Goal: Task Accomplishment & Management: Use online tool/utility

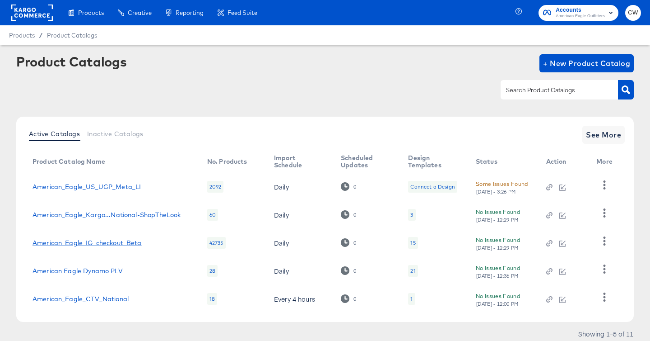
click at [131, 240] on link "American_Eagle_IG_checkout_Beta" at bounding box center [87, 242] width 109 height 7
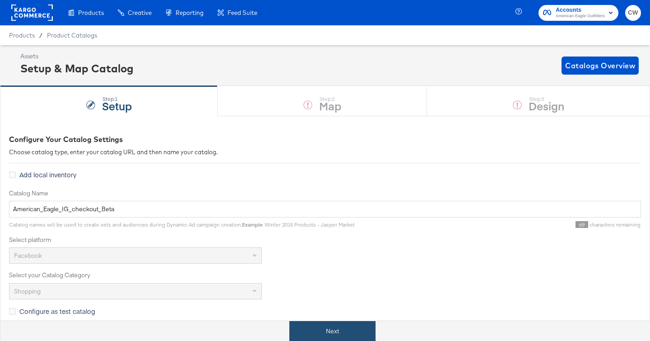
click at [346, 327] on button "Next" at bounding box center [332, 331] width 86 height 20
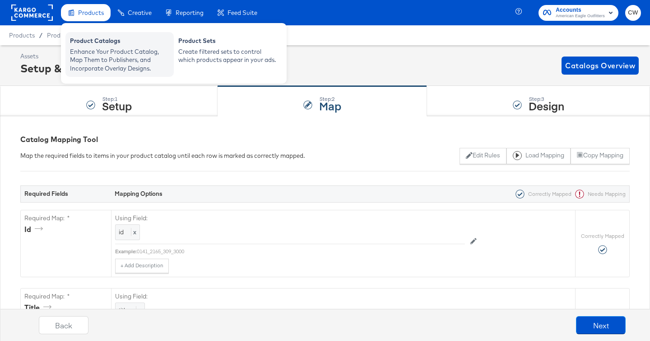
click at [109, 51] on div "Enhance Your Product Catalog, Map Them to Publishers, and Incorporate Overlay D…" at bounding box center [119, 59] width 99 height 25
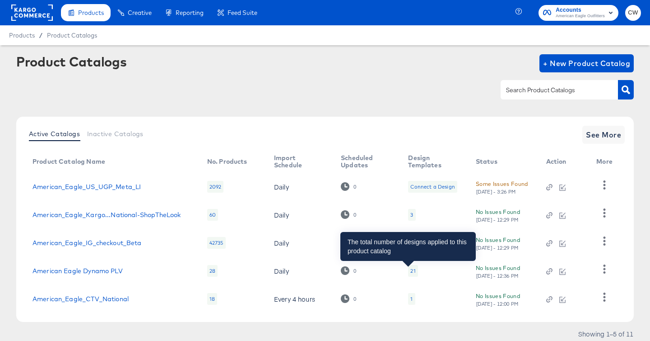
click at [411, 272] on div "21" at bounding box center [413, 270] width 5 height 7
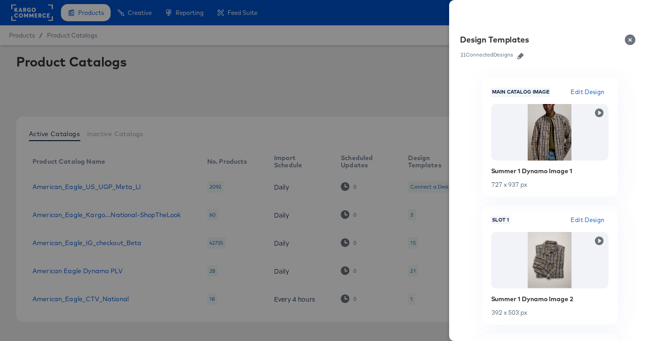
click at [632, 43] on button "Close" at bounding box center [632, 39] width 25 height 25
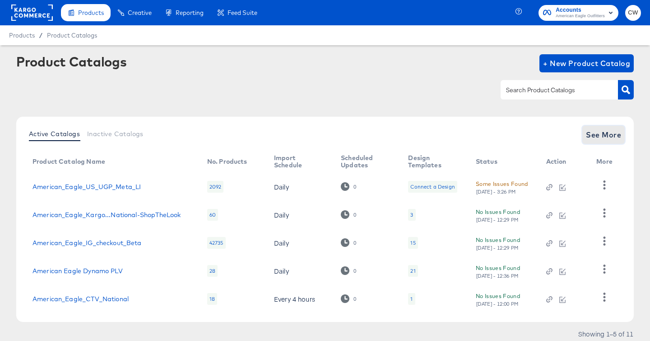
click at [607, 136] on span "See More" at bounding box center [603, 134] width 35 height 13
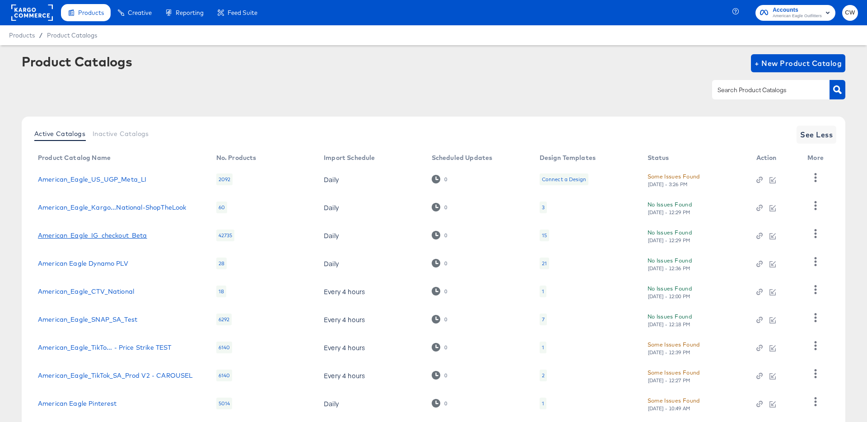
click at [130, 233] on link "American_Eagle_IG_checkout_Beta" at bounding box center [92, 235] width 109 height 7
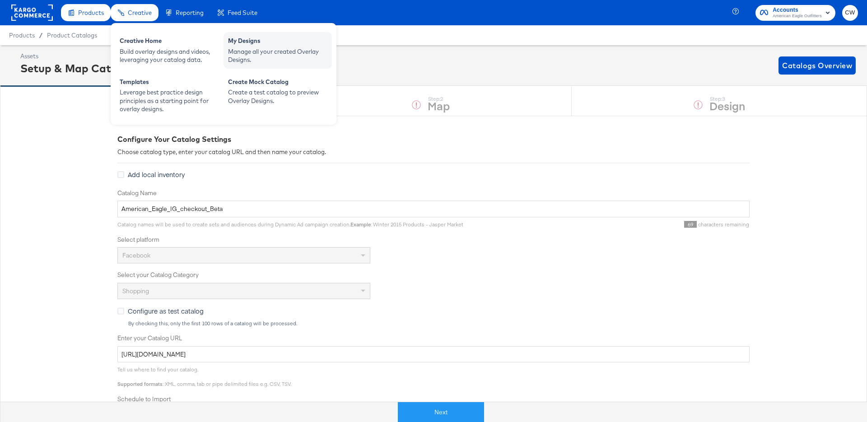
click at [287, 58] on div "Manage all your created Overlay Designs." at bounding box center [277, 55] width 99 height 17
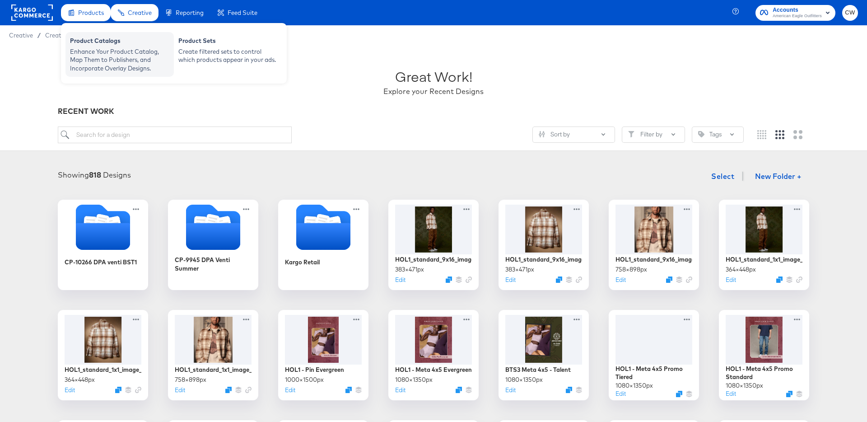
click at [103, 56] on div "Enhance Your Product Catalog, Map Them to Publishers, and Incorporate Overlay D…" at bounding box center [119, 59] width 99 height 25
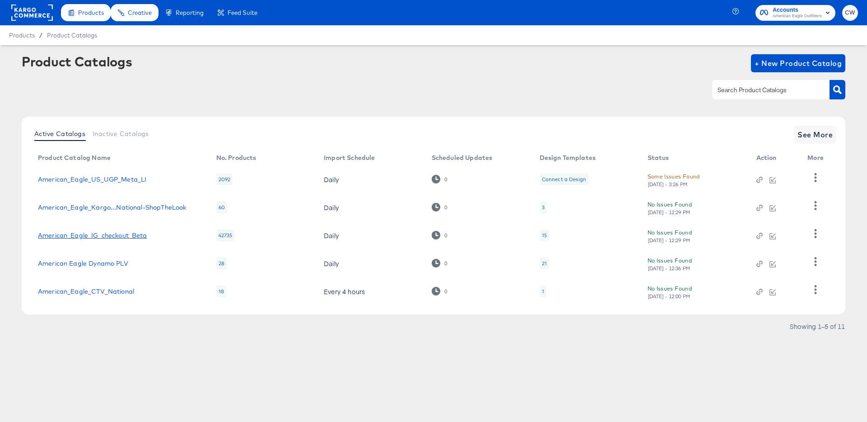
click at [108, 234] on link "American_Eagle_IG_checkout_Beta" at bounding box center [92, 235] width 109 height 7
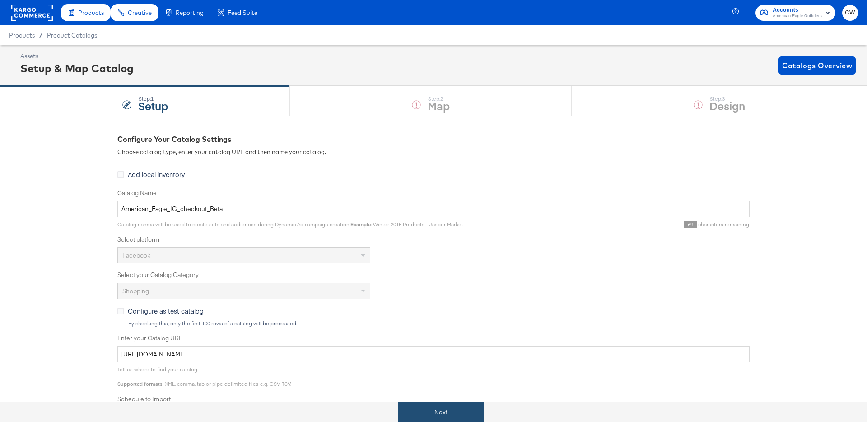
click at [450, 340] on button "Next" at bounding box center [441, 412] width 86 height 20
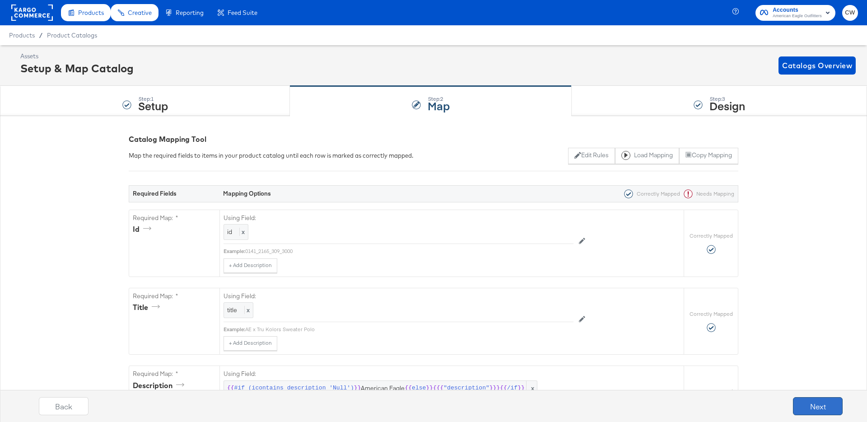
click at [650, 340] on button "Next" at bounding box center [818, 406] width 50 height 18
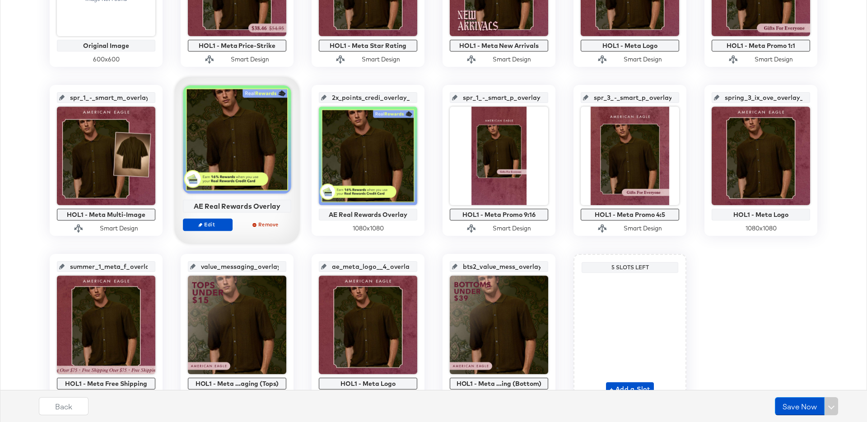
scroll to position [342, 0]
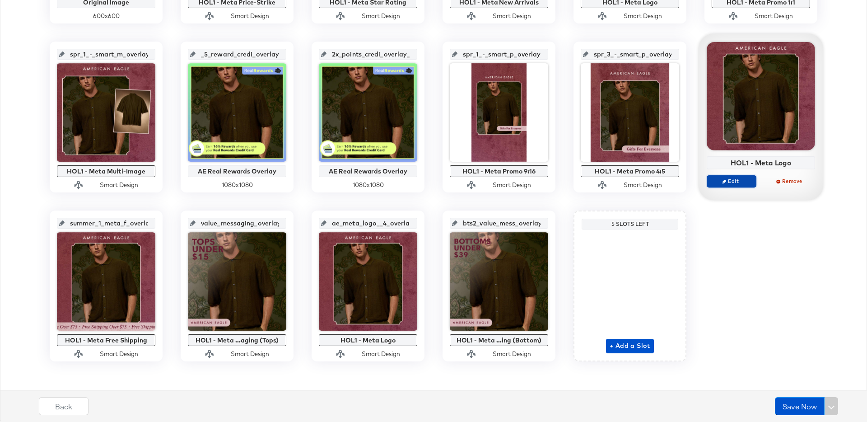
click at [650, 180] on icon "button" at bounding box center [724, 181] width 4 height 4
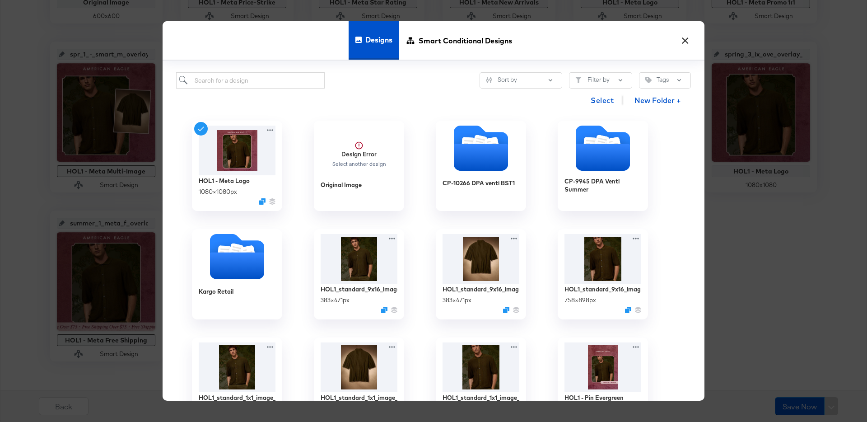
click at [650, 39] on button "×" at bounding box center [685, 38] width 16 height 16
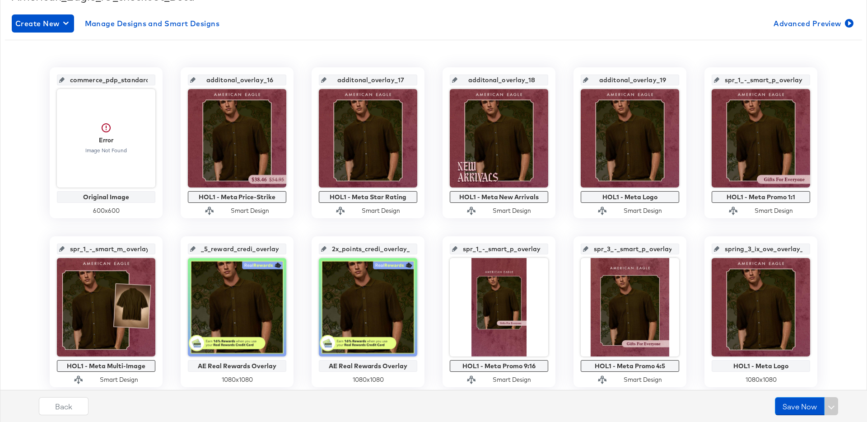
scroll to position [0, 0]
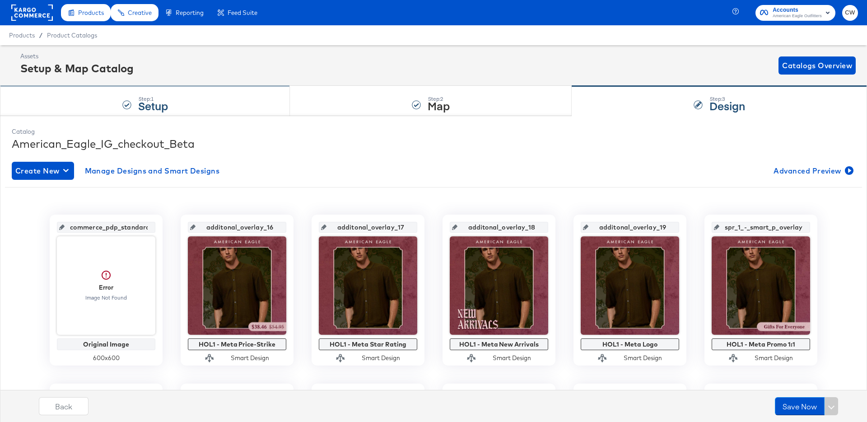
click at [194, 102] on div "Step: 1 Setup" at bounding box center [145, 101] width 290 height 30
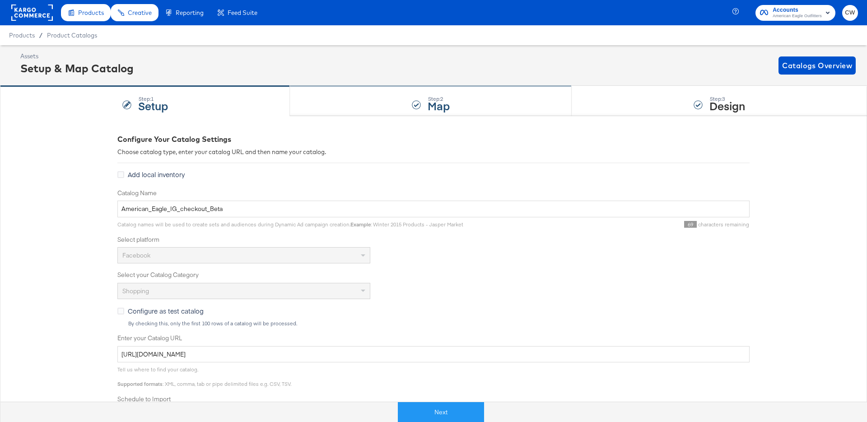
click at [406, 111] on div "Step: 2 Map" at bounding box center [431, 101] width 282 height 30
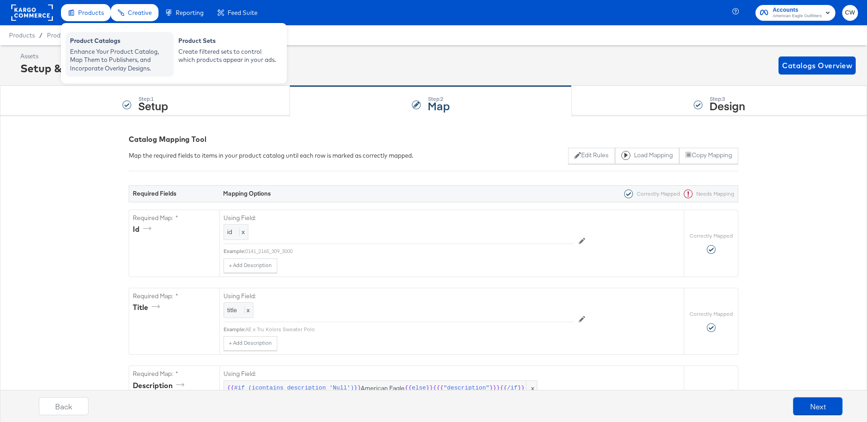
click at [105, 39] on div "Product Catalogs" at bounding box center [119, 42] width 99 height 11
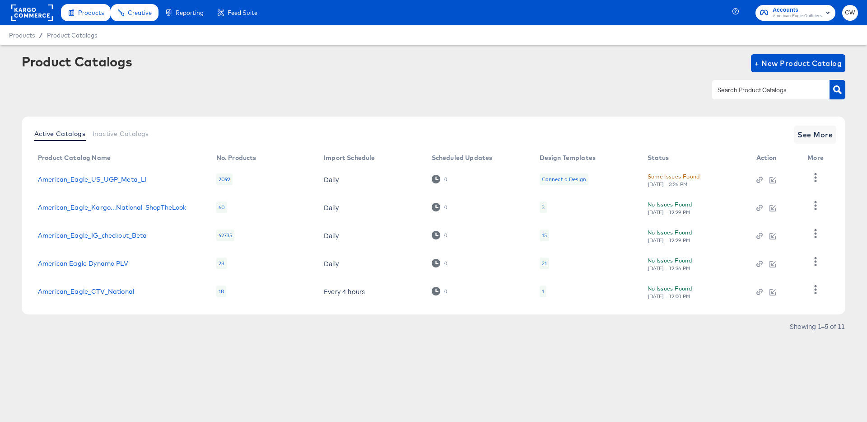
click at [547, 236] on div "15" at bounding box center [544, 235] width 9 height 12
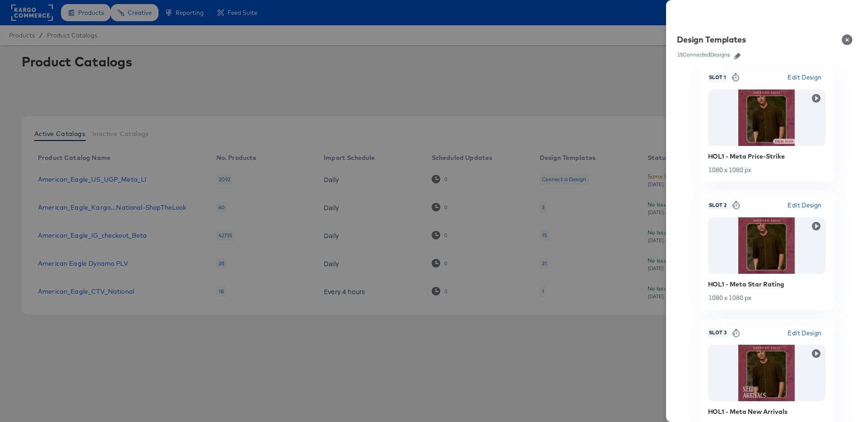
scroll to position [84, 0]
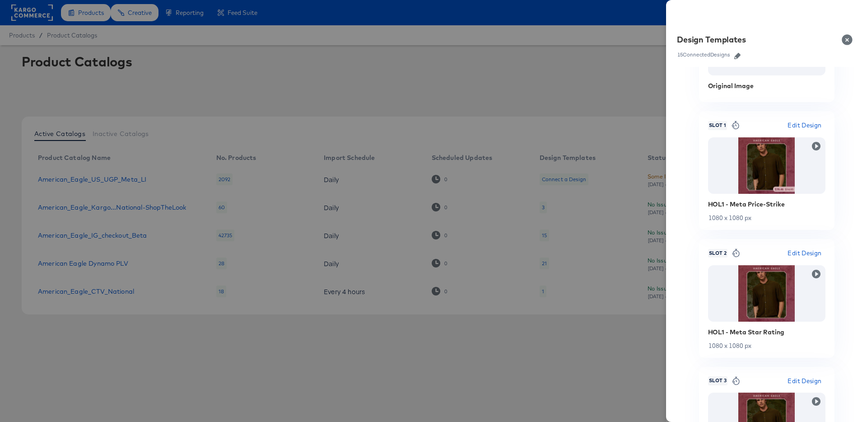
click at [650, 38] on button "Close" at bounding box center [848, 39] width 25 height 25
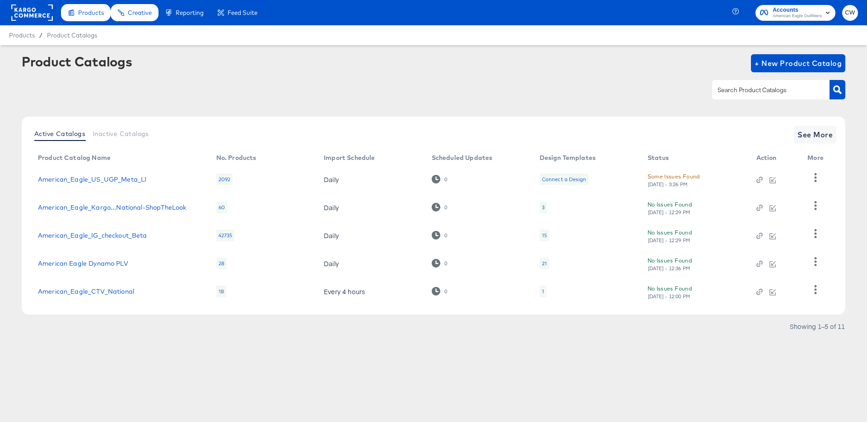
click at [545, 233] on div "15" at bounding box center [544, 235] width 5 height 7
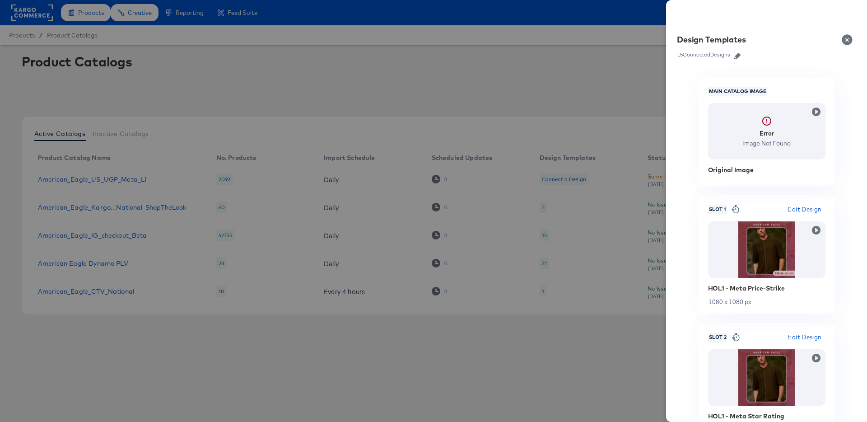
click at [650, 56] on icon "button" at bounding box center [737, 56] width 6 height 6
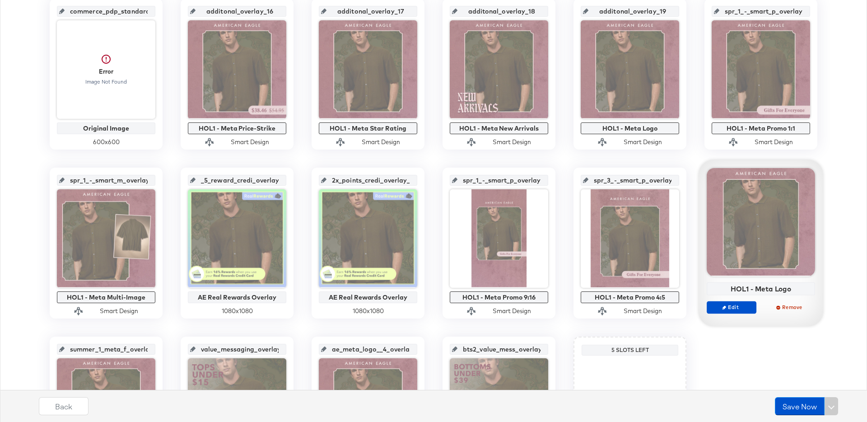
scroll to position [213, 0]
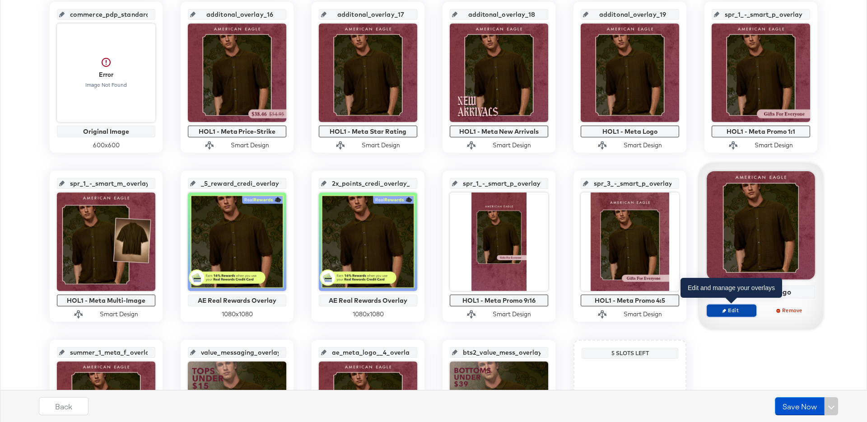
click at [650, 313] on span "Edit" at bounding box center [732, 310] width 42 height 7
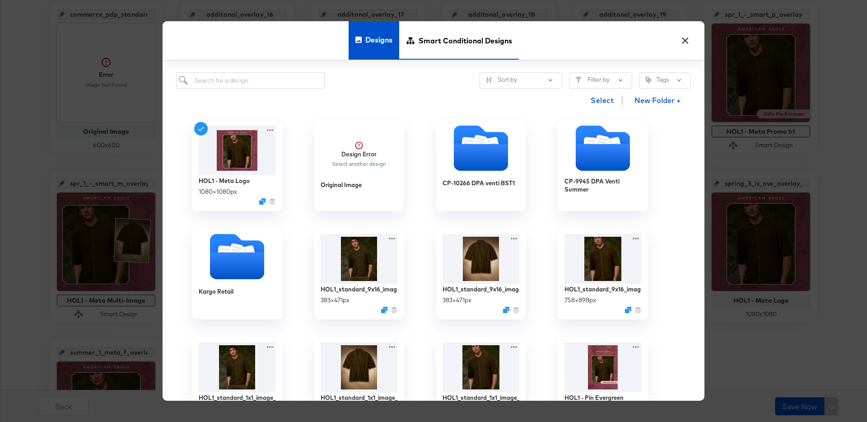
click at [448, 48] on span "Smart Conditional Designs" at bounding box center [465, 40] width 93 height 40
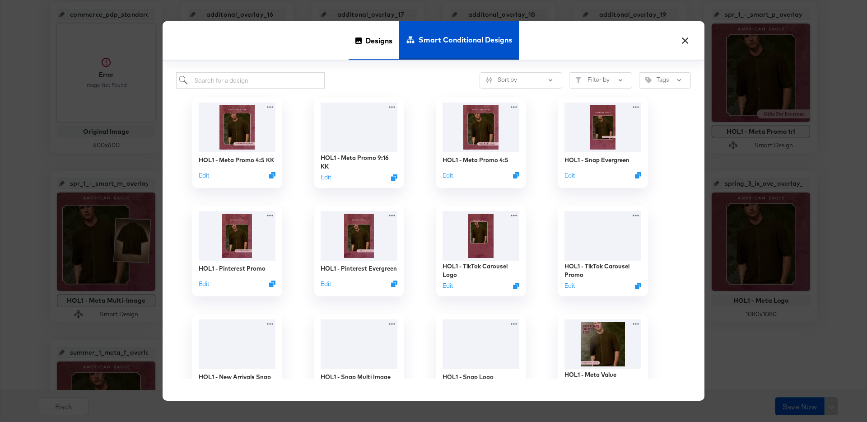
click at [363, 42] on div "Designs" at bounding box center [374, 40] width 51 height 38
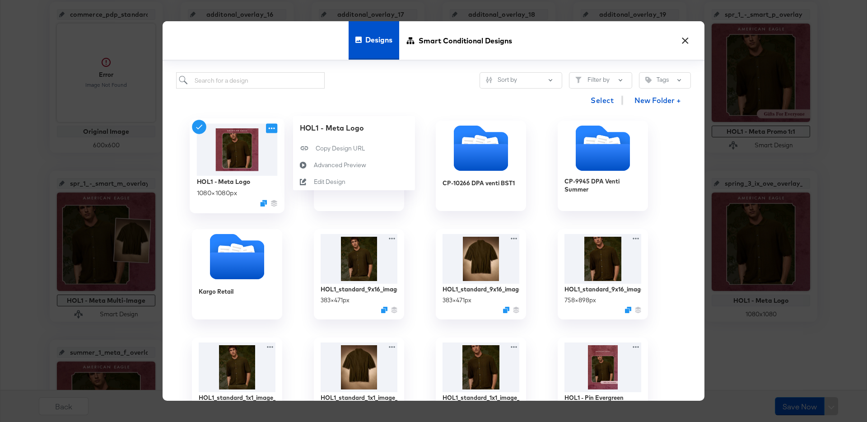
click at [271, 130] on icon at bounding box center [271, 128] width 11 height 9
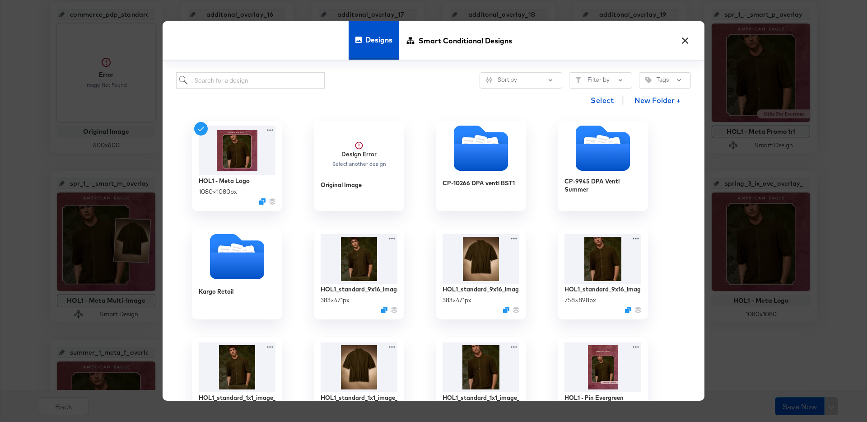
click at [650, 41] on button "×" at bounding box center [685, 38] width 16 height 16
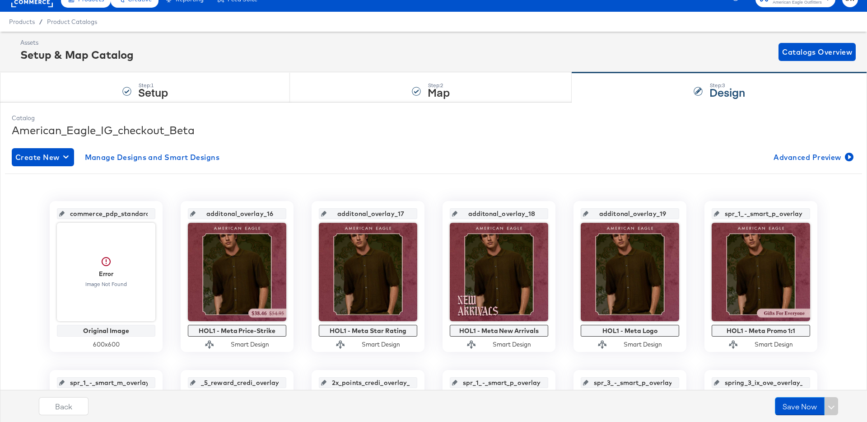
scroll to position [0, 0]
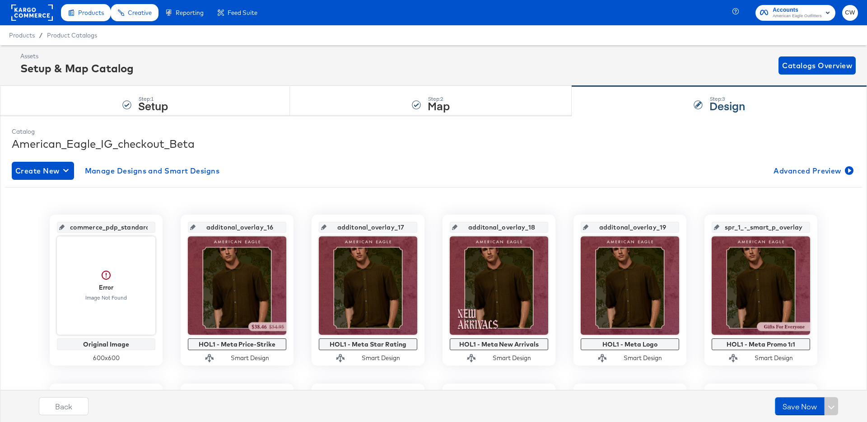
click at [34, 20] on rect at bounding box center [32, 13] width 42 height 16
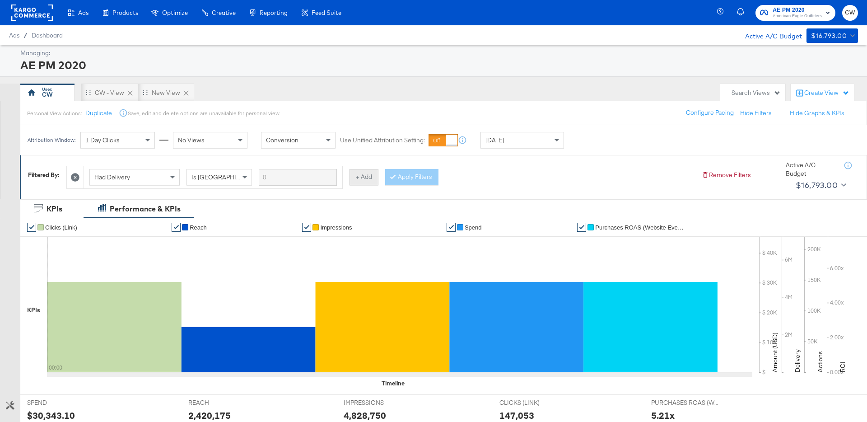
click at [372, 177] on button "+ Add" at bounding box center [364, 177] width 29 height 16
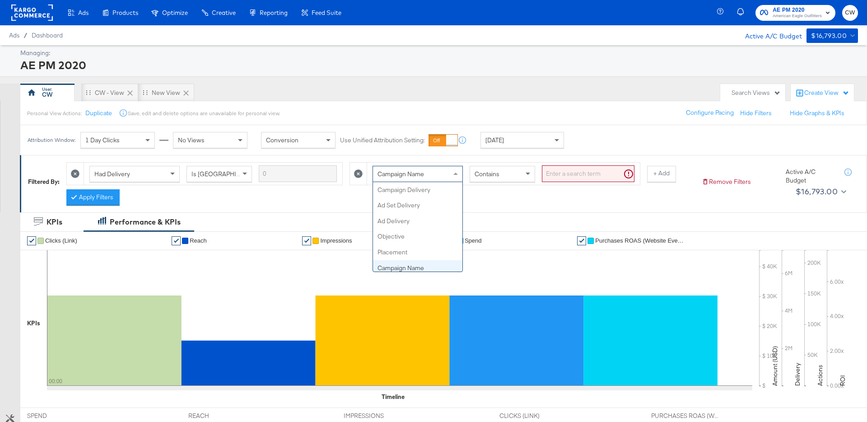
click at [416, 168] on div "Campaign Name" at bounding box center [417, 173] width 89 height 15
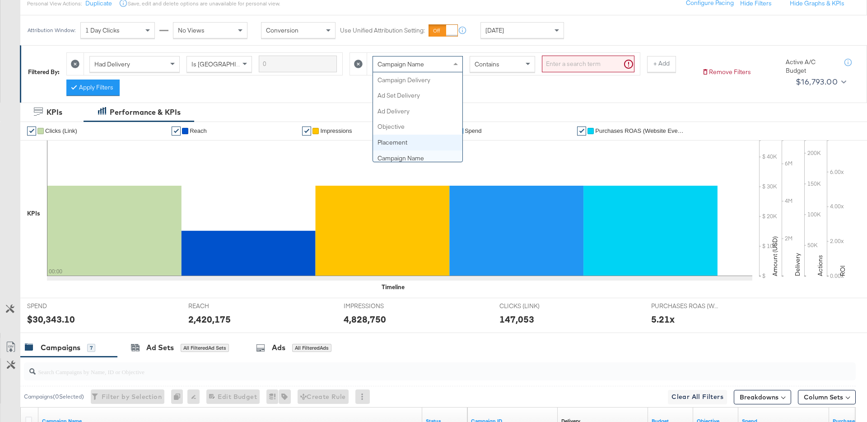
click at [506, 89] on div "Had Delivery Is Greater Than Campaign Name Campaign Delivery Ad Set Delivery Ad…" at bounding box center [380, 72] width 628 height 48
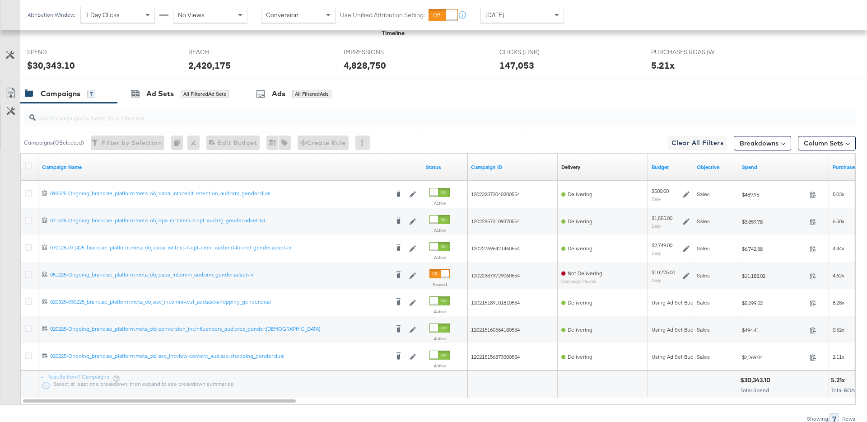
scroll to position [363, 0]
click at [304, 117] on input "search" at bounding box center [408, 115] width 744 height 18
click at [308, 98] on div "Ads All Filtered Ads" at bounding box center [293, 94] width 75 height 10
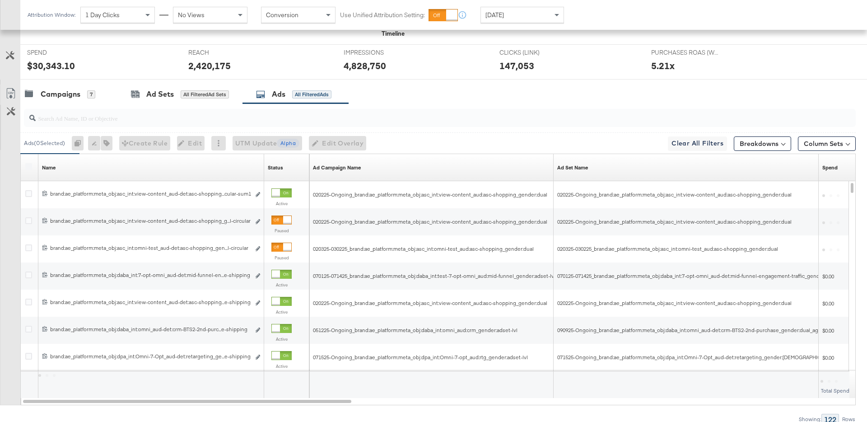
click at [299, 114] on input "search" at bounding box center [408, 115] width 744 height 18
type input "l"
click at [459, 89] on div "Campaigns 7 Ad Sets All Filtered Ad Sets Ads All Filtered Ads" at bounding box center [443, 93] width 847 height 19
click at [494, 96] on div "Campaigns 7 Ad Sets All Filtered Ad Sets Ads All Filtered Ads" at bounding box center [443, 93] width 847 height 19
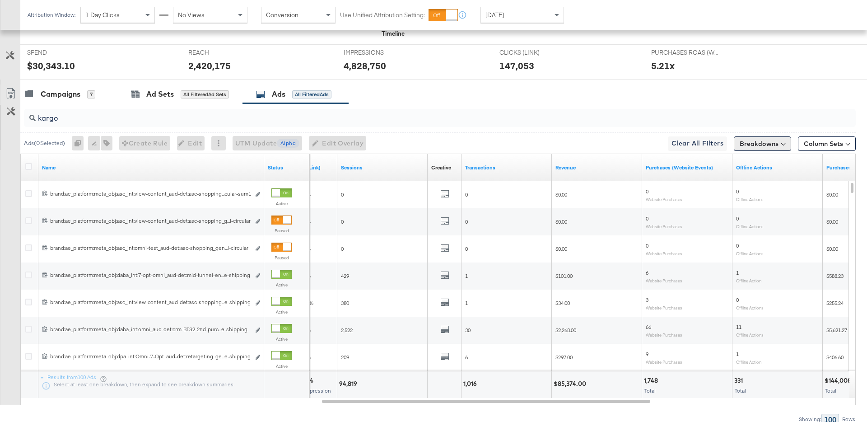
click at [756, 142] on button "Breakdowns" at bounding box center [762, 143] width 57 height 14
click at [817, 140] on button "Column Sets" at bounding box center [827, 143] width 58 height 14
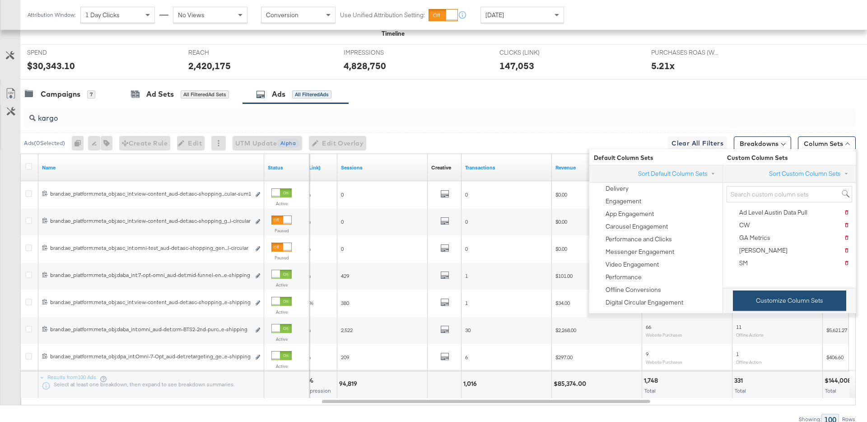
click at [749, 298] on button "Customize Column Sets" at bounding box center [789, 300] width 113 height 20
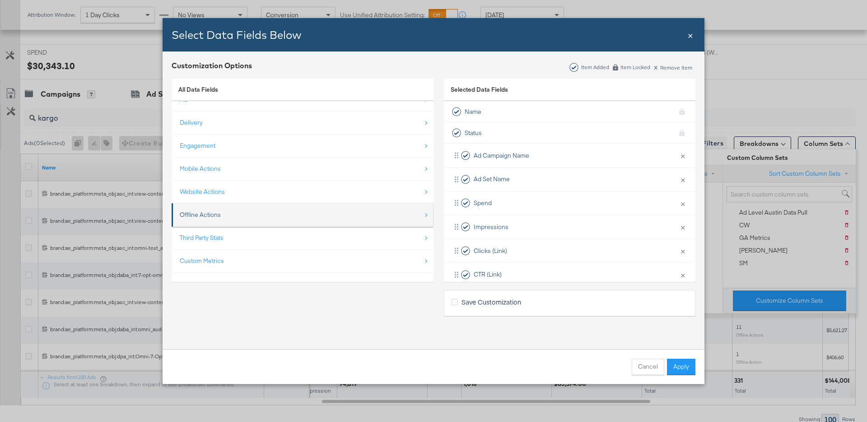
scroll to position [0, 0]
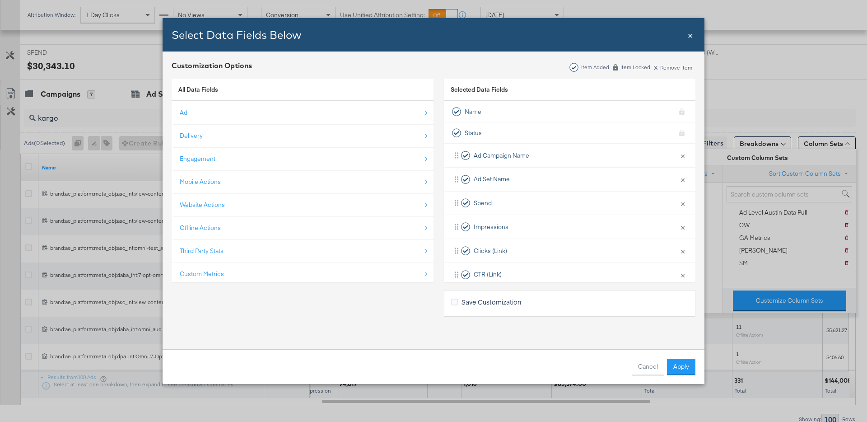
click at [691, 33] on span "×" at bounding box center [690, 34] width 5 height 12
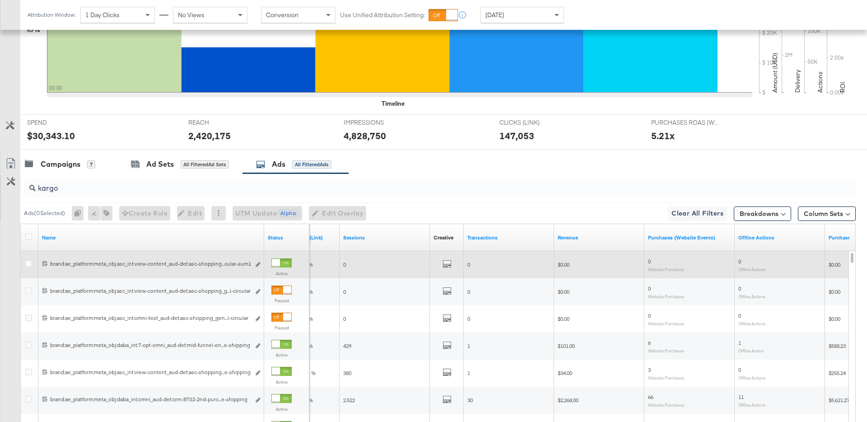
scroll to position [344, 0]
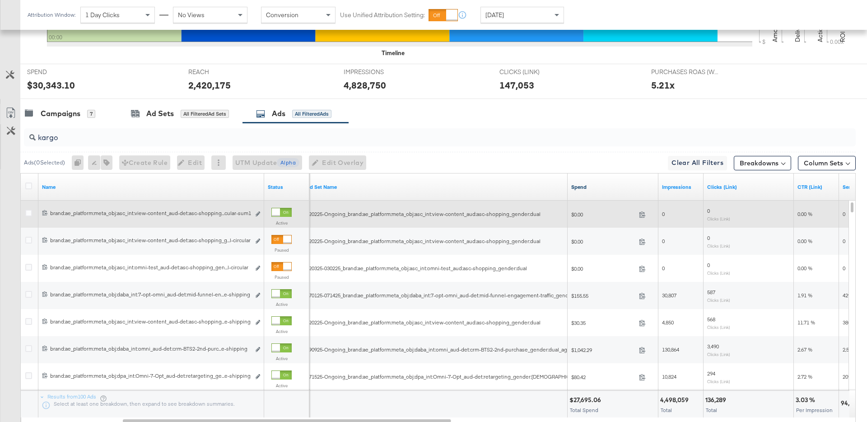
click at [582, 189] on link "Spend" at bounding box center [613, 186] width 84 height 7
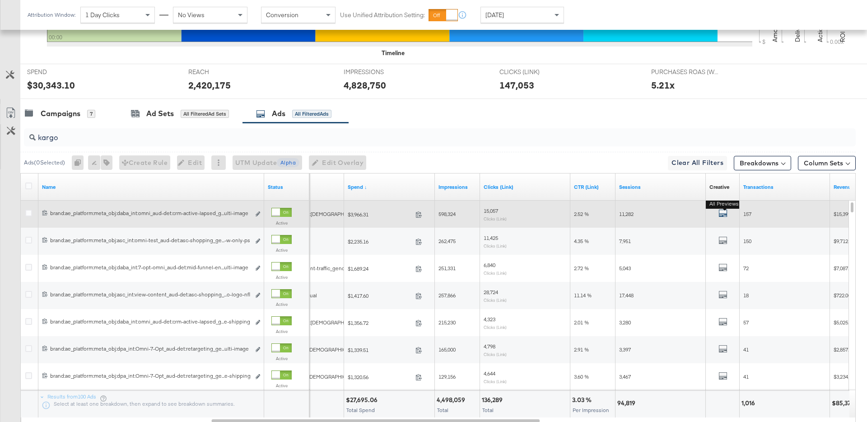
click at [722, 216] on icon "default" at bounding box center [722, 213] width 9 height 9
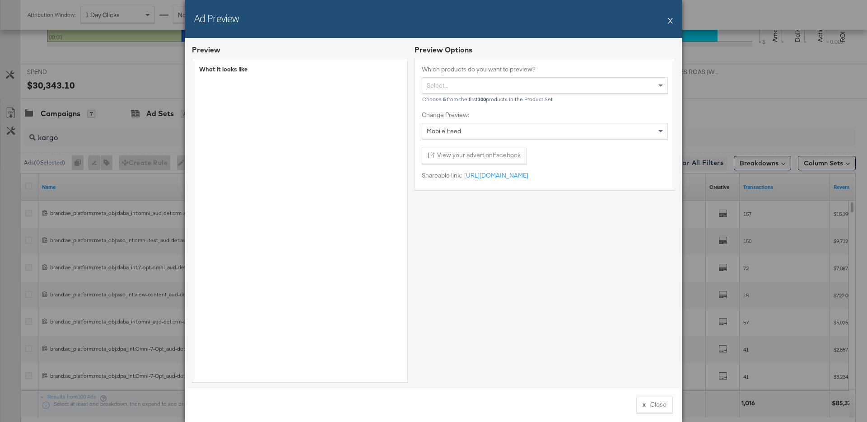
click at [670, 22] on button "X" at bounding box center [670, 20] width 5 height 18
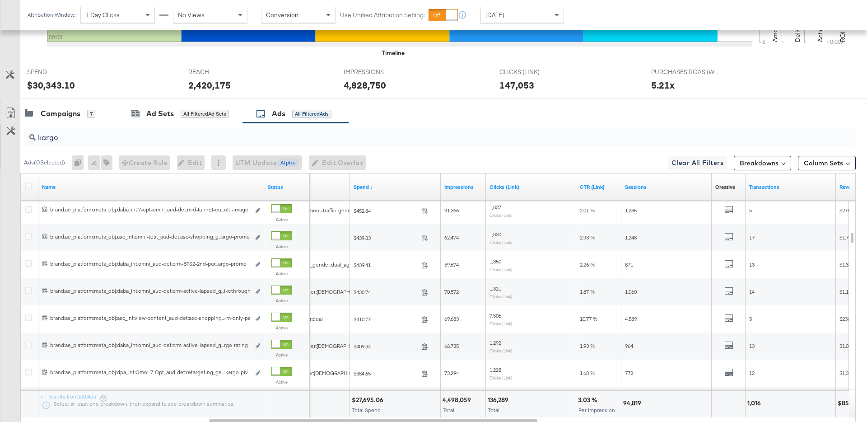
click at [378, 138] on input "kargo" at bounding box center [408, 134] width 744 height 18
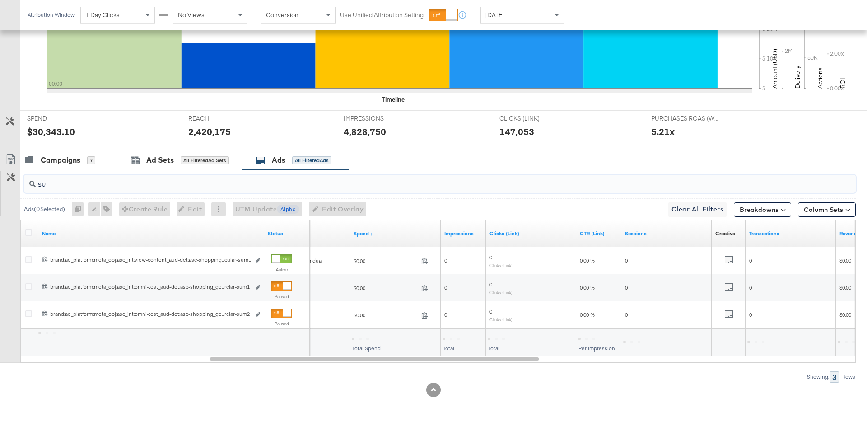
scroll to position [297, 0]
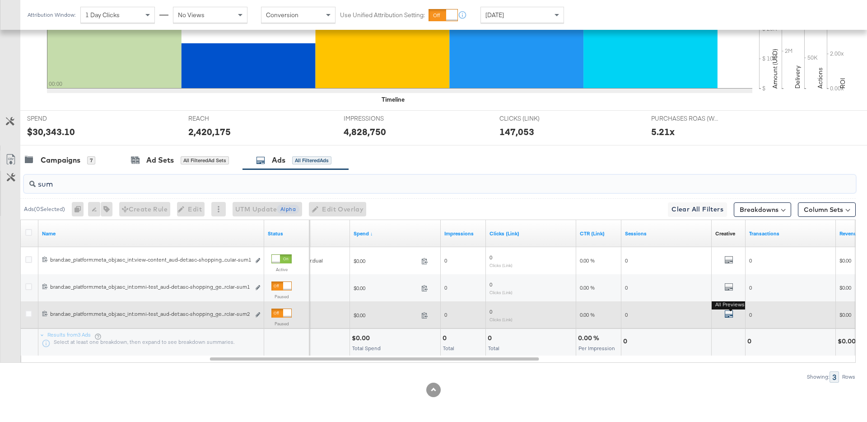
click at [727, 315] on icon "default" at bounding box center [728, 313] width 9 height 9
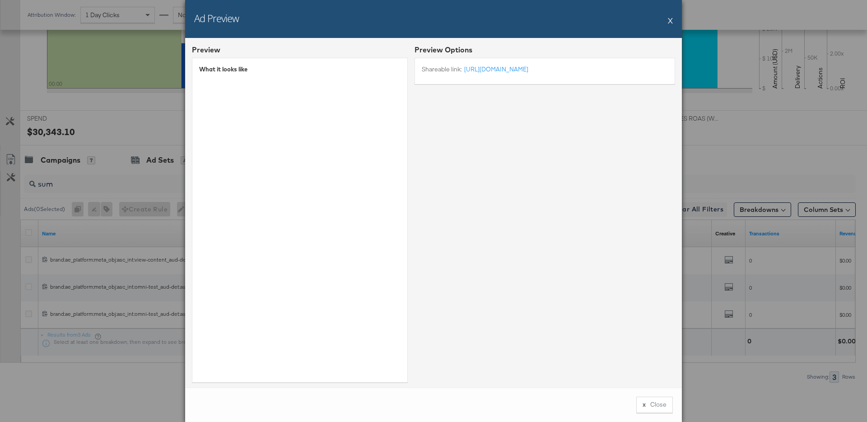
click at [401, 228] on div "What it looks like" at bounding box center [300, 220] width 216 height 324
click at [671, 23] on button "X" at bounding box center [670, 20] width 5 height 18
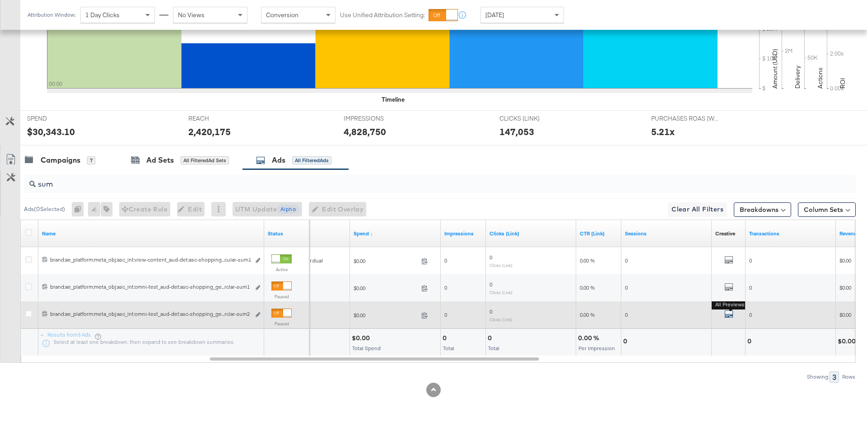
click at [732, 315] on icon "default" at bounding box center [728, 313] width 9 height 9
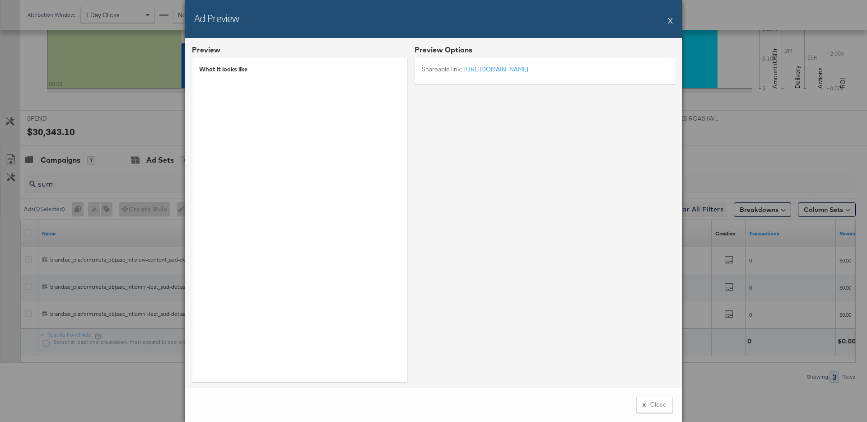
click at [672, 19] on button "X" at bounding box center [670, 20] width 5 height 18
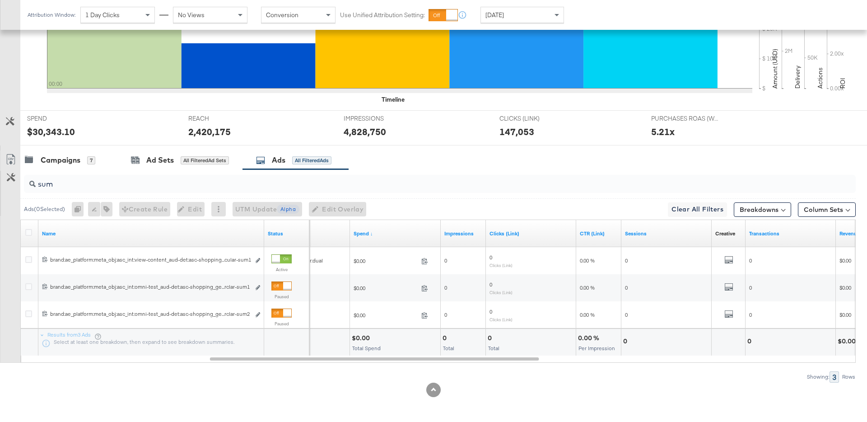
click at [446, 187] on input "sum" at bounding box center [408, 181] width 744 height 18
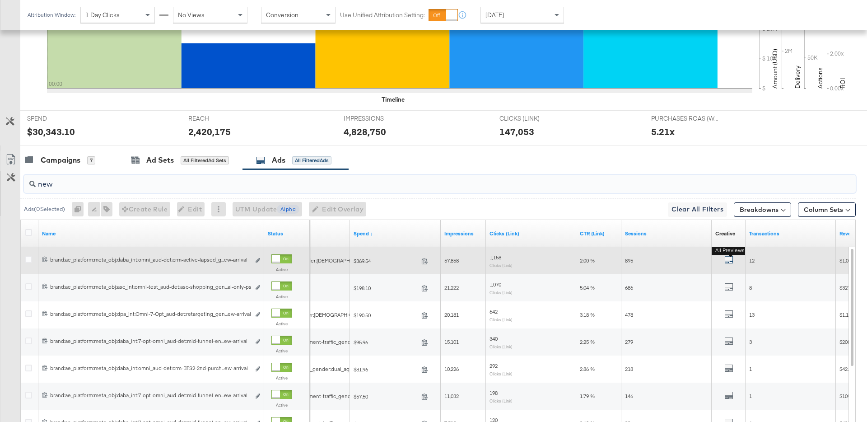
type input "new"
click at [728, 258] on icon "default" at bounding box center [728, 259] width 9 height 9
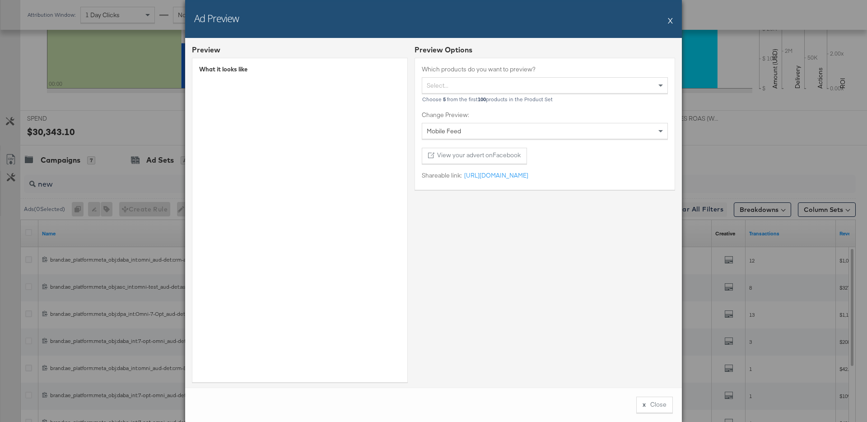
click at [670, 19] on button "X" at bounding box center [670, 20] width 5 height 18
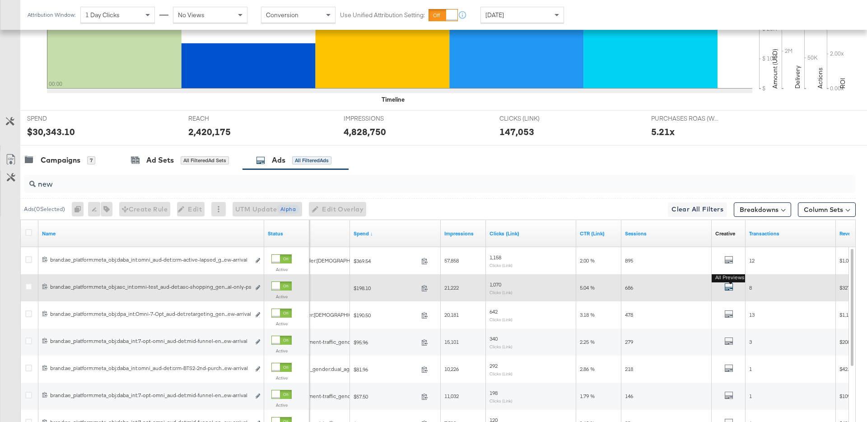
click at [726, 289] on icon "default" at bounding box center [728, 286] width 9 height 9
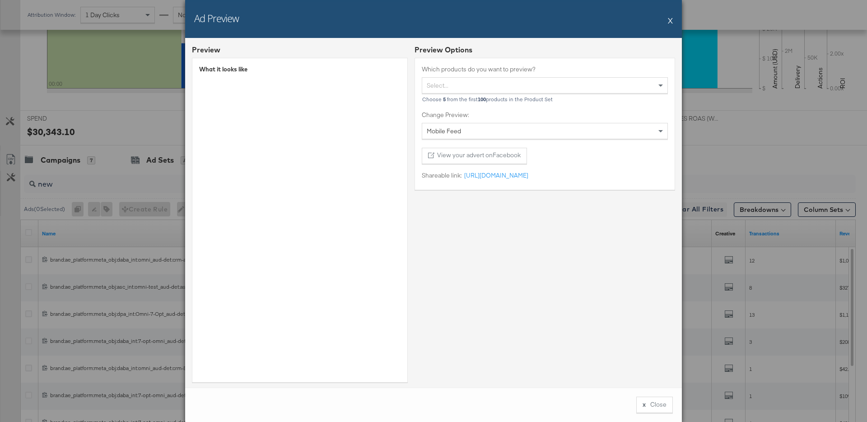
click at [723, 321] on div "Ad Preview X Preview What it looks like Preview Options Which products do you w…" at bounding box center [433, 211] width 867 height 422
click at [732, 318] on div "Ad Preview X Preview What it looks like Preview Options Which products do you w…" at bounding box center [433, 211] width 867 height 422
click at [648, 403] on button "x Close" at bounding box center [654, 405] width 37 height 16
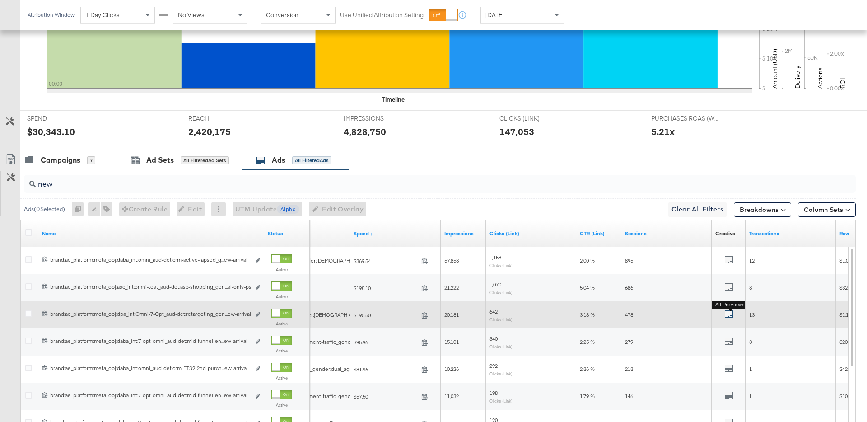
click at [731, 316] on icon "default" at bounding box center [728, 313] width 9 height 9
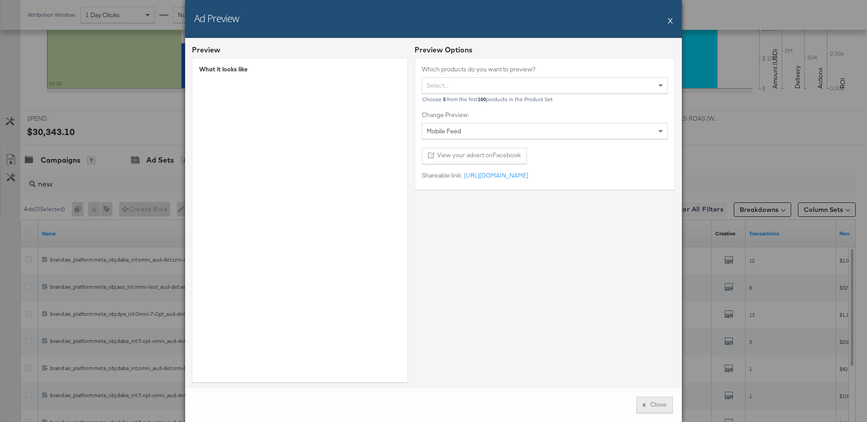
click at [650, 399] on button "x Close" at bounding box center [654, 405] width 37 height 16
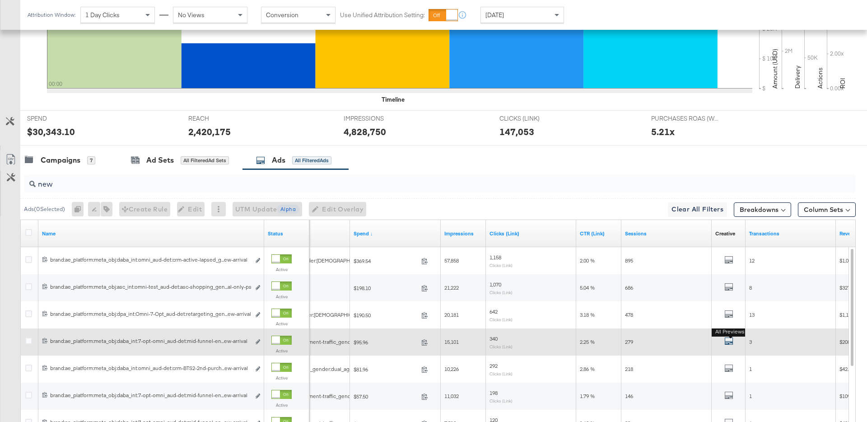
click at [728, 345] on icon "default" at bounding box center [728, 340] width 9 height 9
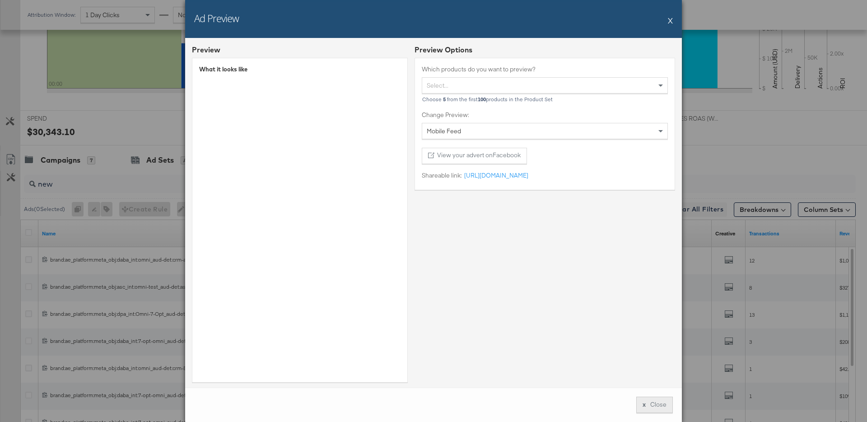
click at [654, 403] on button "x Close" at bounding box center [654, 405] width 37 height 16
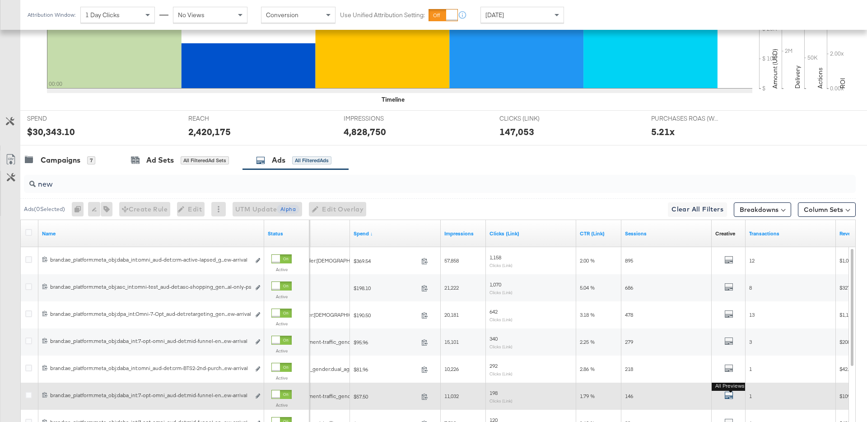
click at [727, 392] on button "All Previews" at bounding box center [728, 396] width 9 height 11
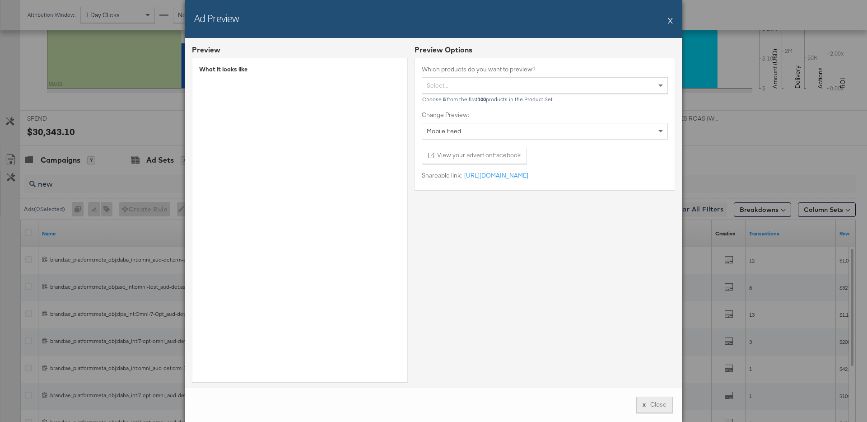
click at [652, 399] on button "x Close" at bounding box center [654, 405] width 37 height 16
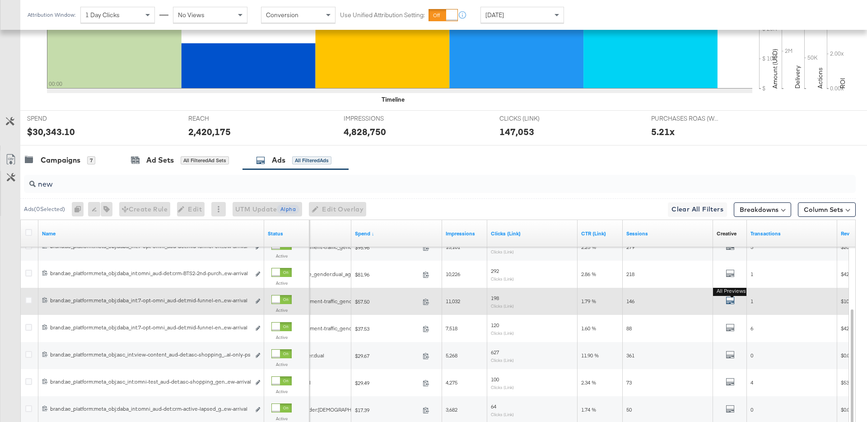
click at [731, 300] on icon "default" at bounding box center [730, 300] width 9 height 9
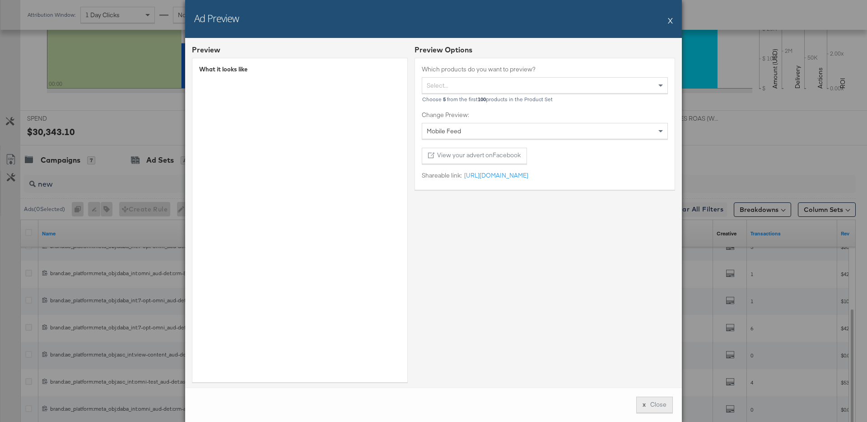
click at [650, 403] on button "x Close" at bounding box center [654, 405] width 37 height 16
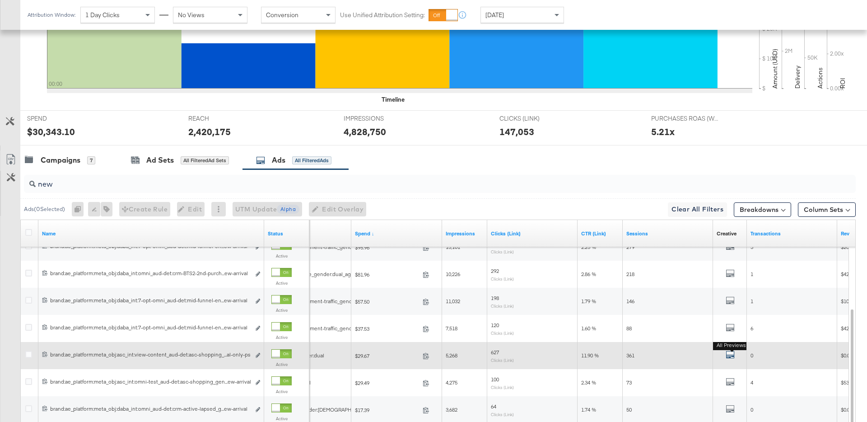
click at [731, 355] on icon "default" at bounding box center [730, 354] width 9 height 9
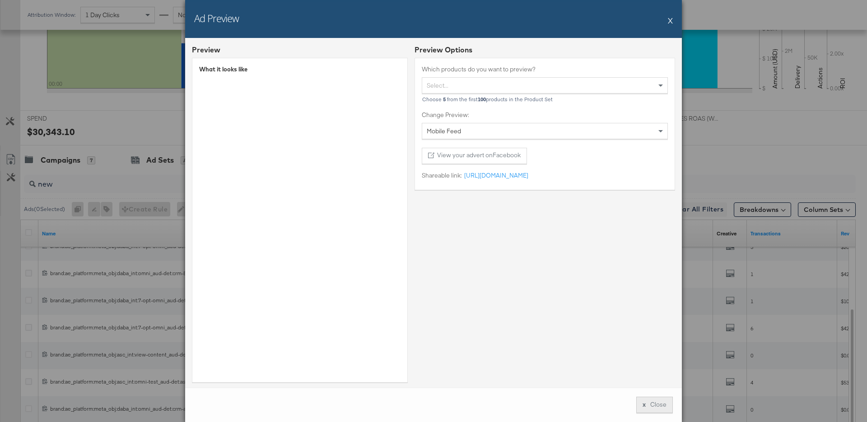
click at [652, 406] on button "x Close" at bounding box center [654, 405] width 37 height 16
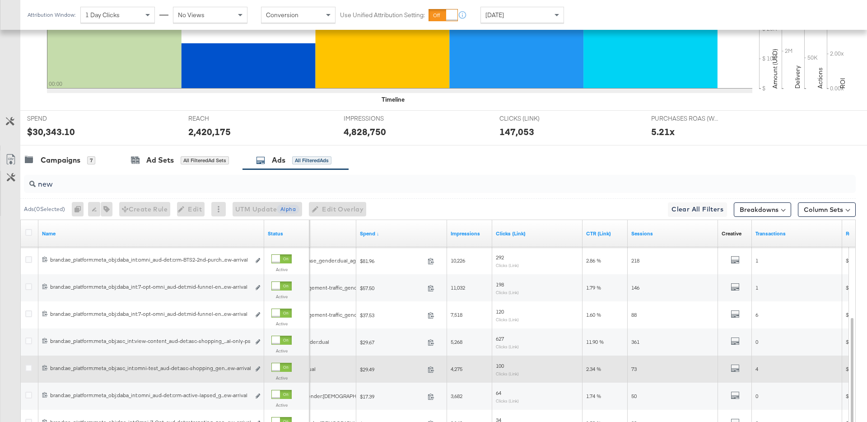
scroll to position [300, 0]
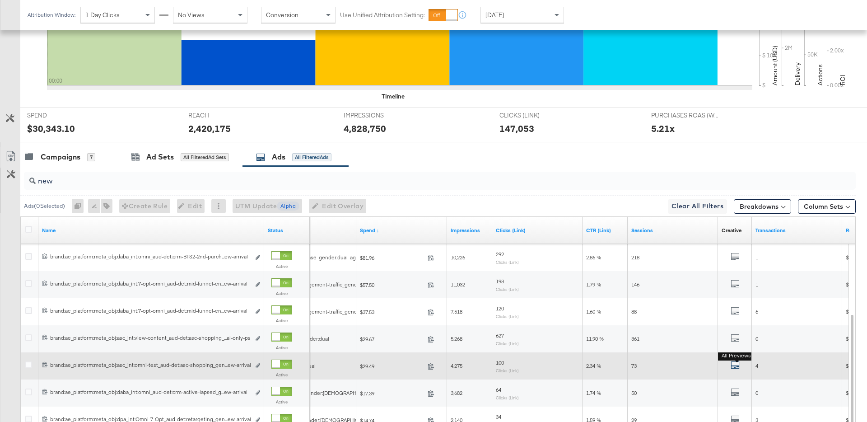
click at [738, 365] on icon "default" at bounding box center [735, 364] width 9 height 9
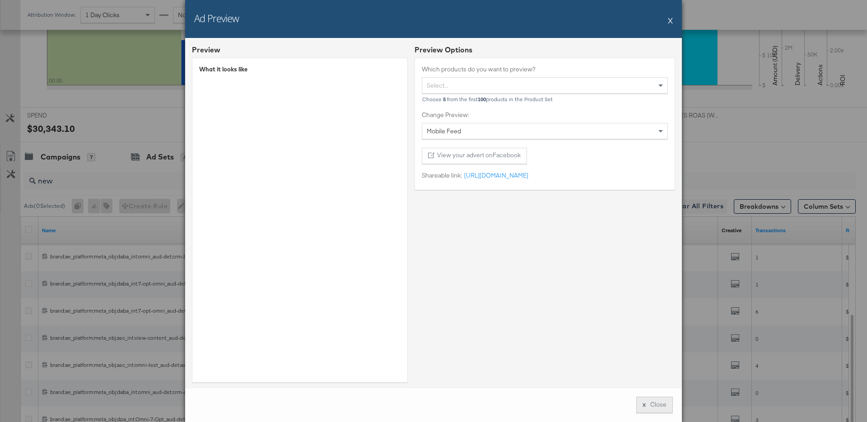
click at [653, 400] on button "x Close" at bounding box center [654, 405] width 37 height 16
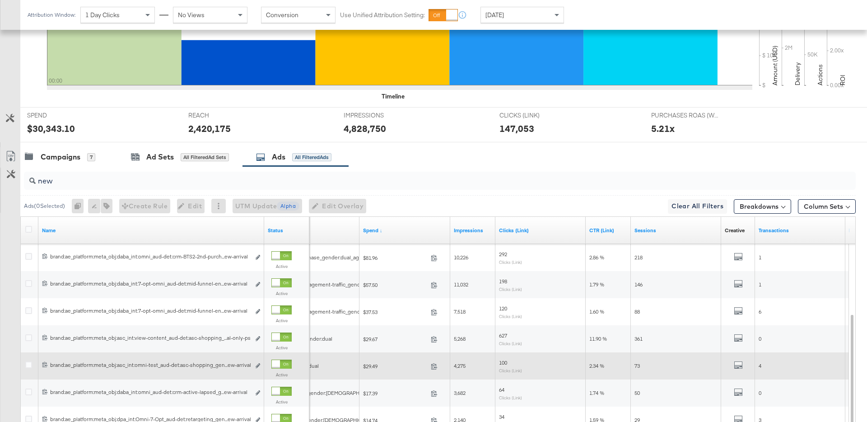
scroll to position [364, 0]
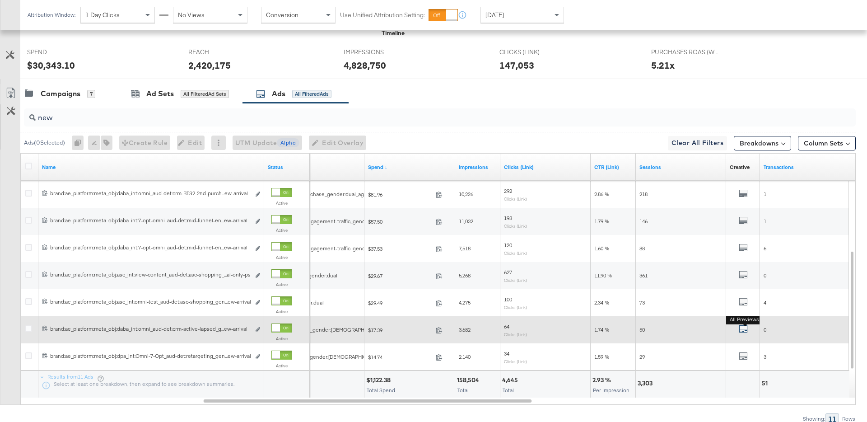
click at [746, 329] on icon "default" at bounding box center [743, 328] width 9 height 9
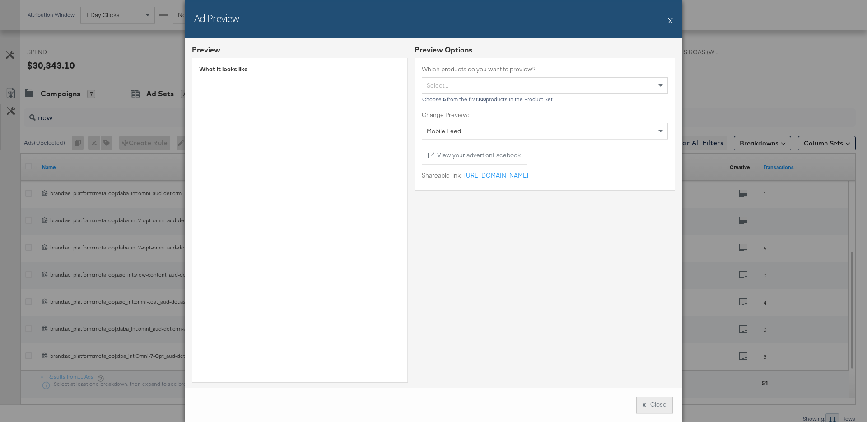
click at [654, 406] on button "x Close" at bounding box center [654, 405] width 37 height 16
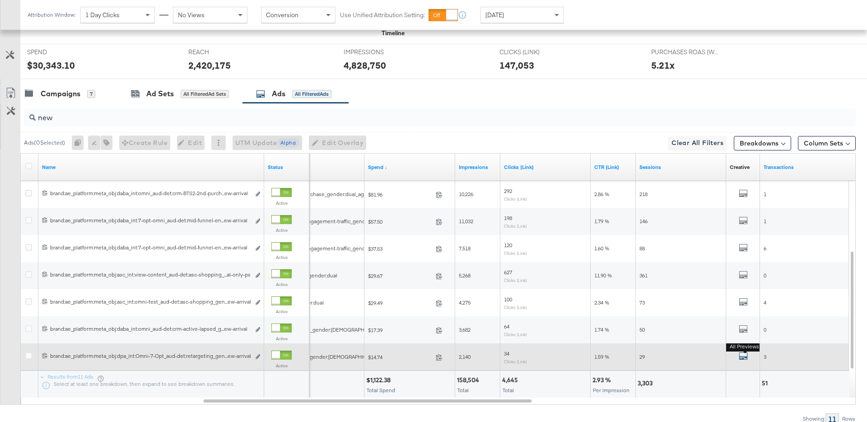
click at [742, 356] on icon "default" at bounding box center [743, 355] width 9 height 9
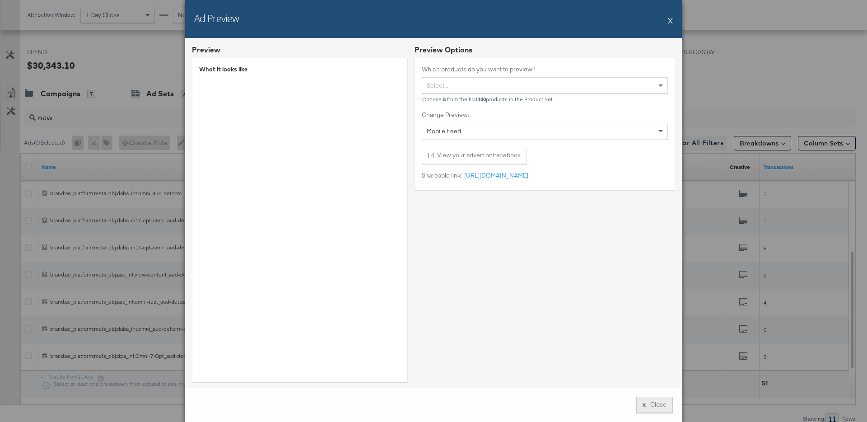
click at [651, 400] on button "x Close" at bounding box center [654, 405] width 37 height 16
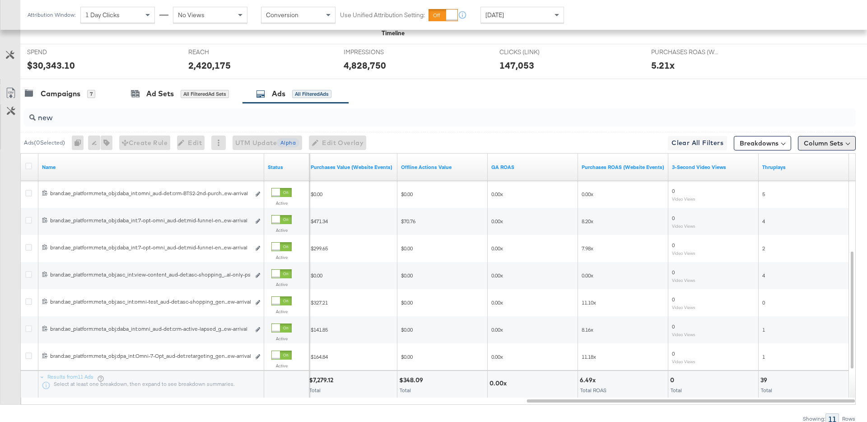
click at [821, 136] on button "Column Sets" at bounding box center [827, 143] width 58 height 14
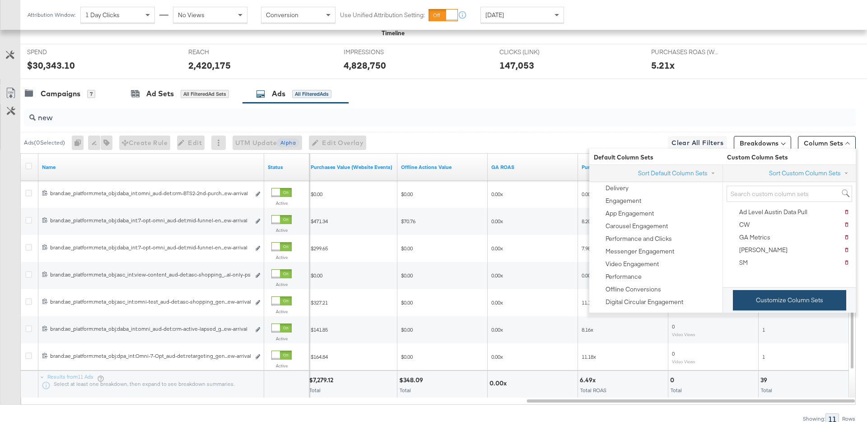
click at [779, 297] on button "Customize Column Sets" at bounding box center [789, 300] width 113 height 20
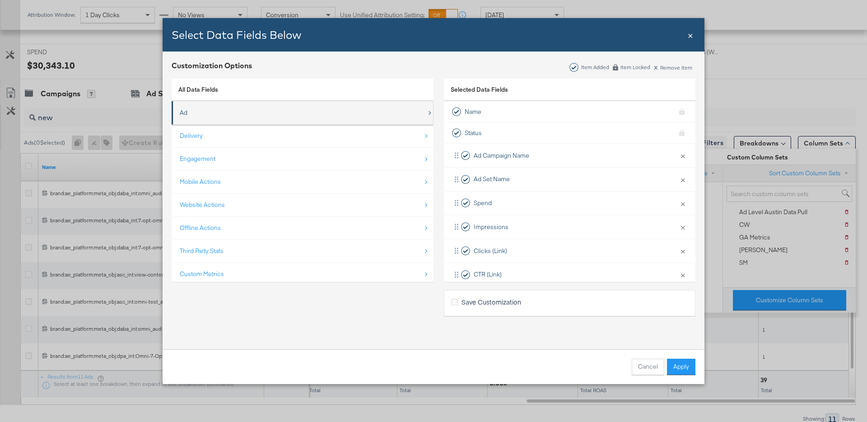
click at [373, 113] on div "Ad" at bounding box center [303, 112] width 247 height 19
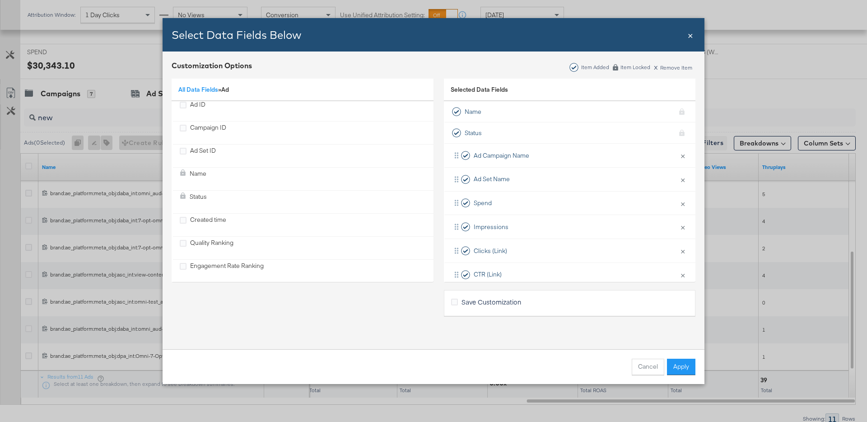
scroll to position [0, 0]
click at [207, 86] on link "All Data Fields" at bounding box center [198, 89] width 40 height 8
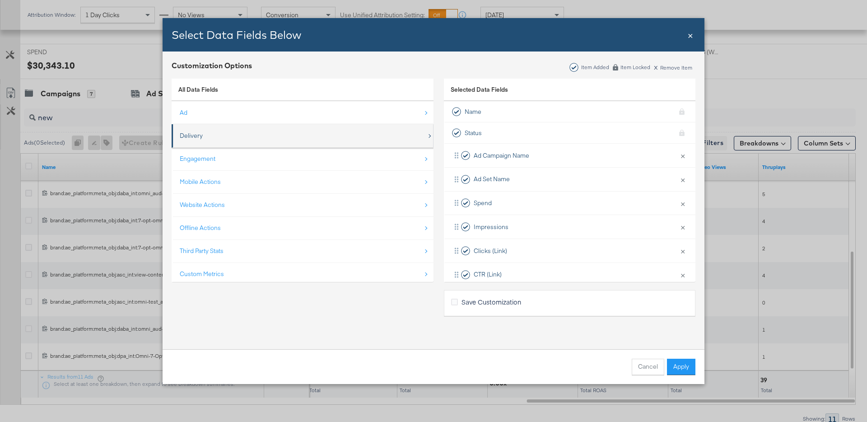
click at [265, 139] on div "Delivery" at bounding box center [303, 135] width 247 height 19
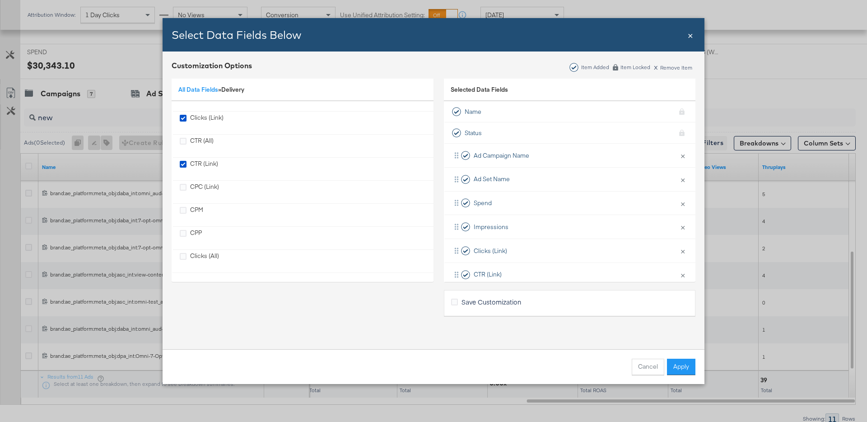
scroll to position [406, 0]
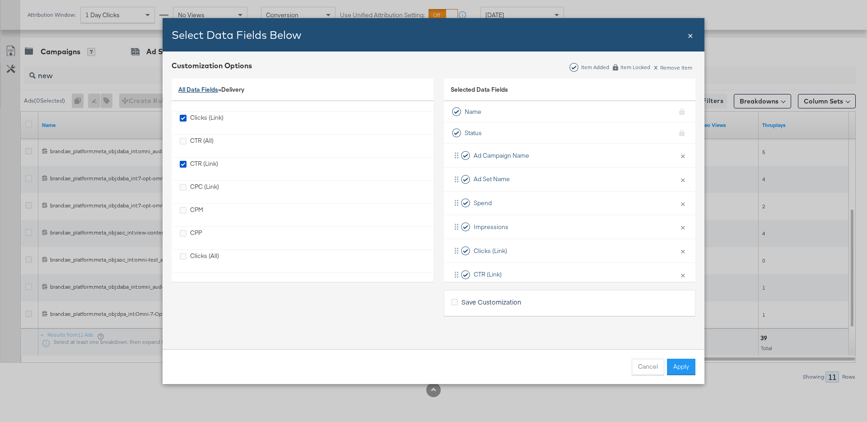
click at [213, 89] on link "All Data Fields" at bounding box center [198, 89] width 40 height 8
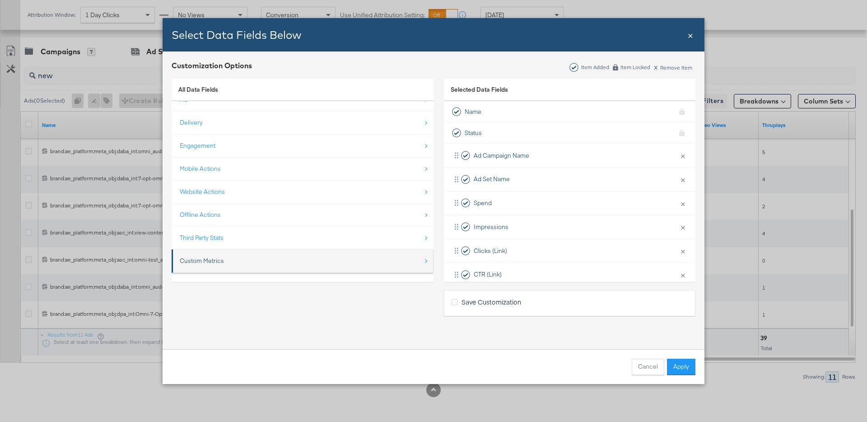
click at [273, 270] on li "Custom Metrics" at bounding box center [303, 260] width 262 height 23
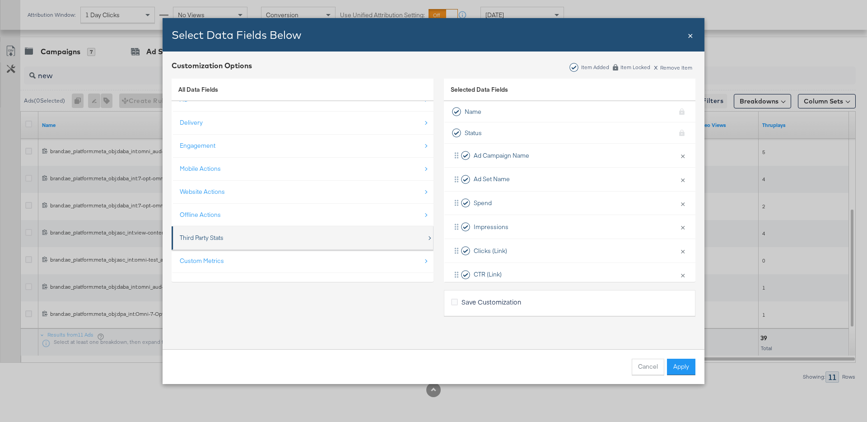
click at [267, 241] on div "Third Party Stats" at bounding box center [303, 238] width 247 height 19
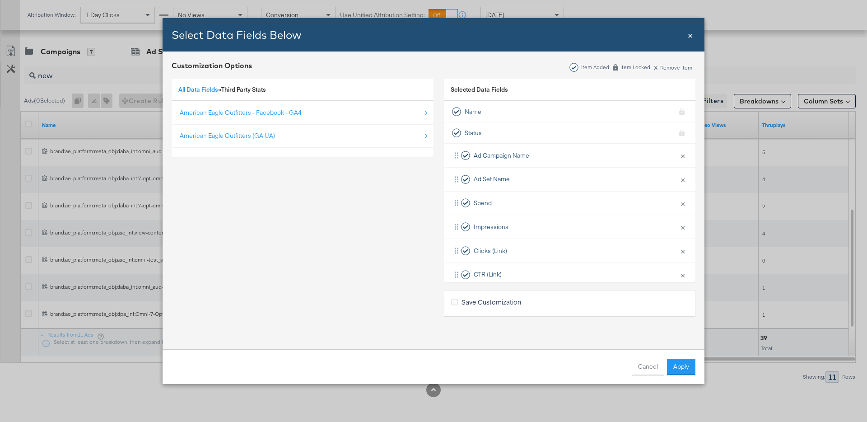
scroll to position [0, 0]
click at [202, 90] on link "All Data Fields" at bounding box center [198, 89] width 40 height 8
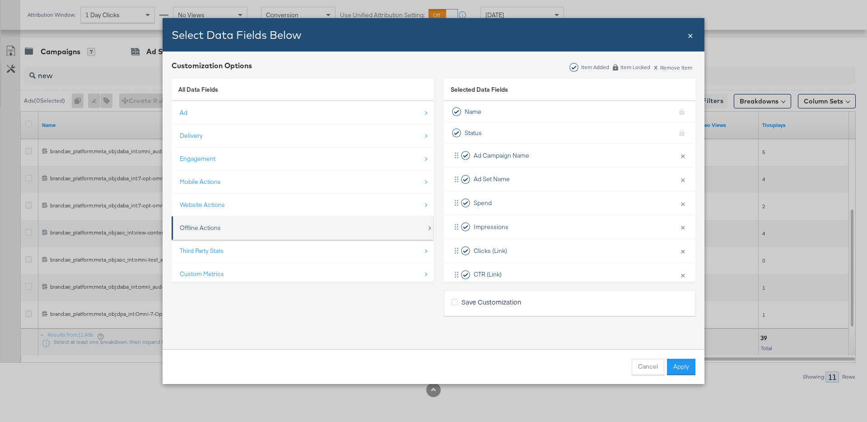
click at [253, 224] on div "Offline Actions" at bounding box center [303, 228] width 247 height 19
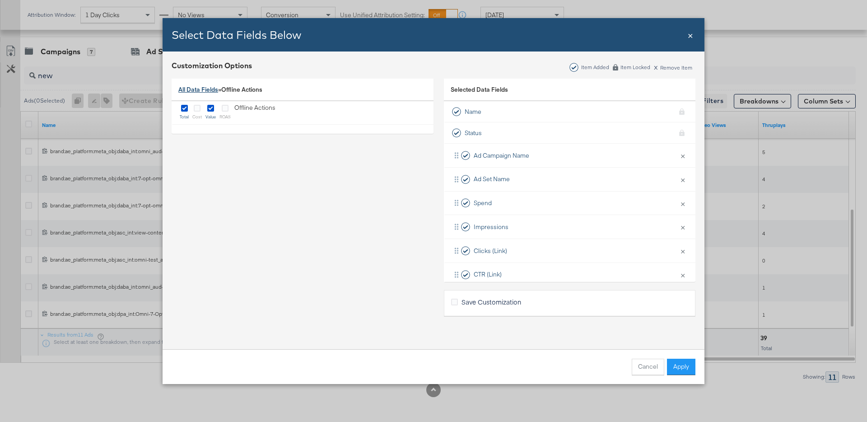
click at [216, 89] on link "All Data Fields" at bounding box center [198, 89] width 40 height 8
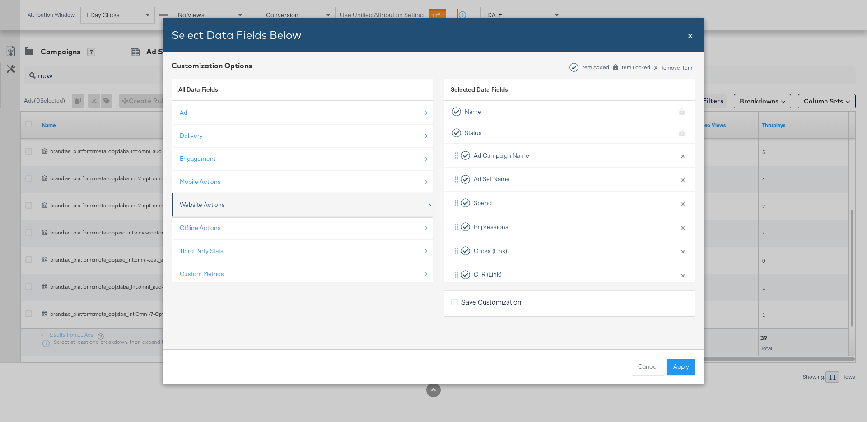
click at [253, 212] on div "Website Actions" at bounding box center [303, 205] width 247 height 19
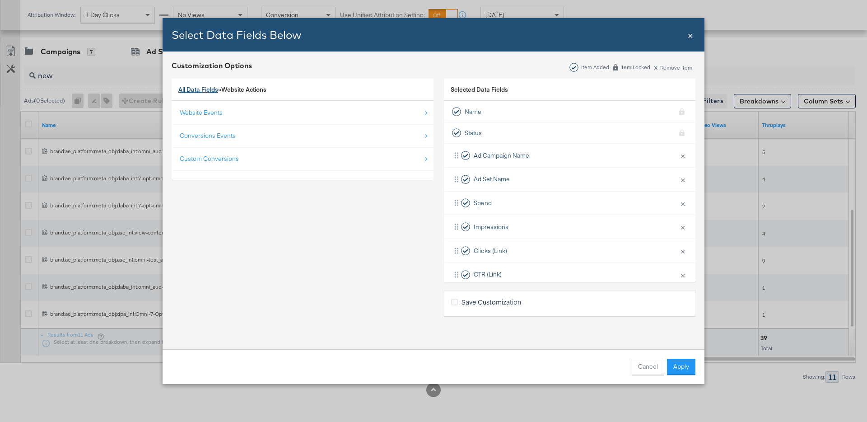
click at [208, 87] on link "All Data Fields" at bounding box center [198, 89] width 40 height 8
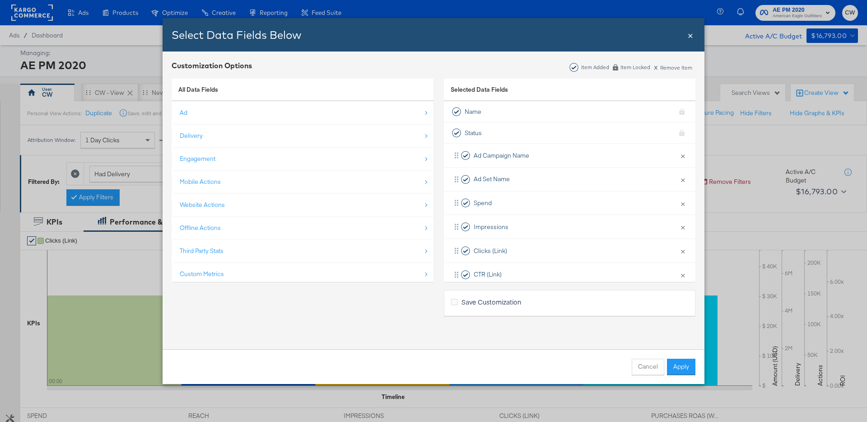
click at [691, 35] on span "×" at bounding box center [690, 34] width 5 height 12
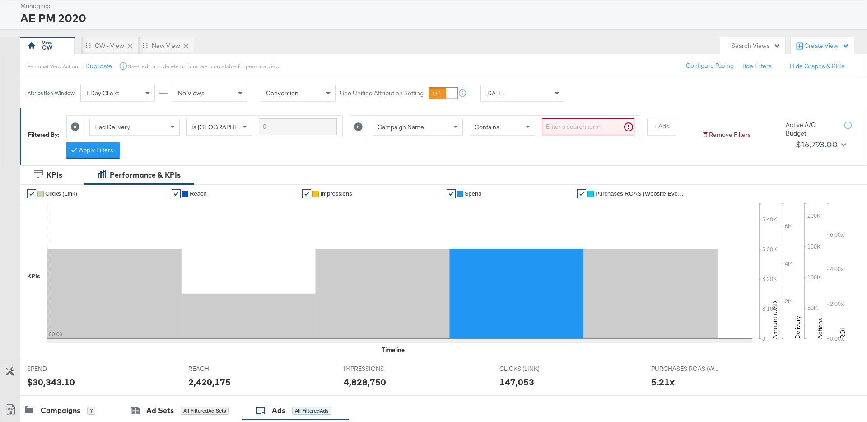
scroll to position [56, 0]
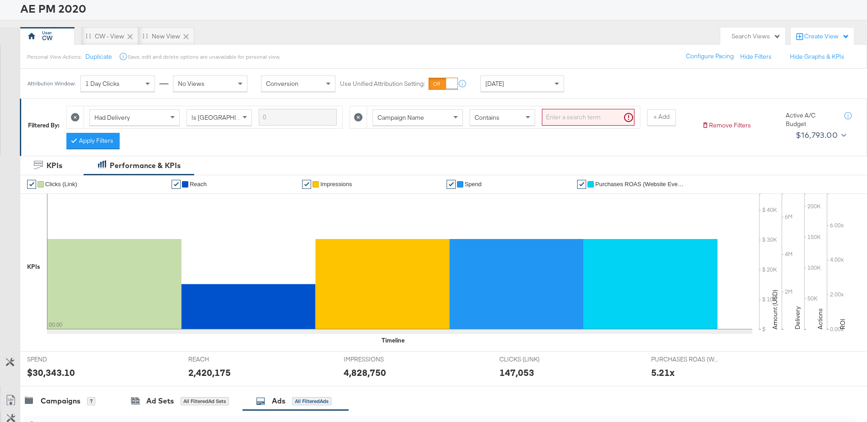
click at [358, 116] on icon at bounding box center [358, 117] width 9 height 9
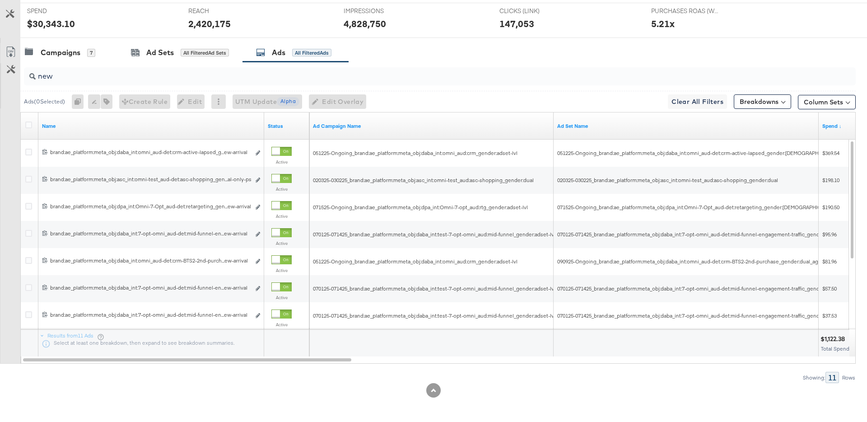
scroll to position [0, 0]
